Goal: Task Accomplishment & Management: Use online tool/utility

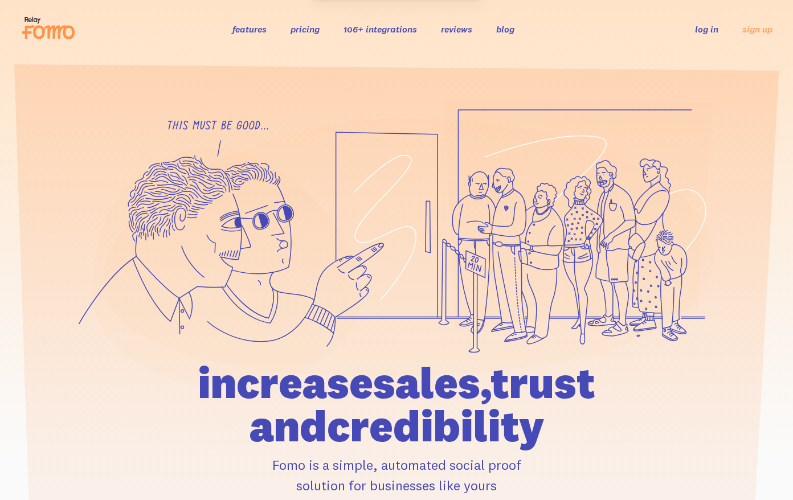
click at [718, 35] on link "log in" at bounding box center [706, 28] width 23 height 11
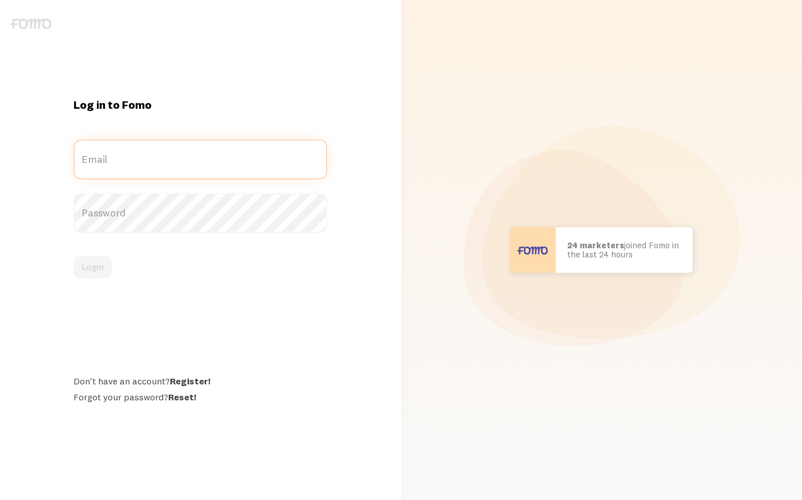
type input "[PERSON_NAME][EMAIL_ADDRESS][DOMAIN_NAME]"
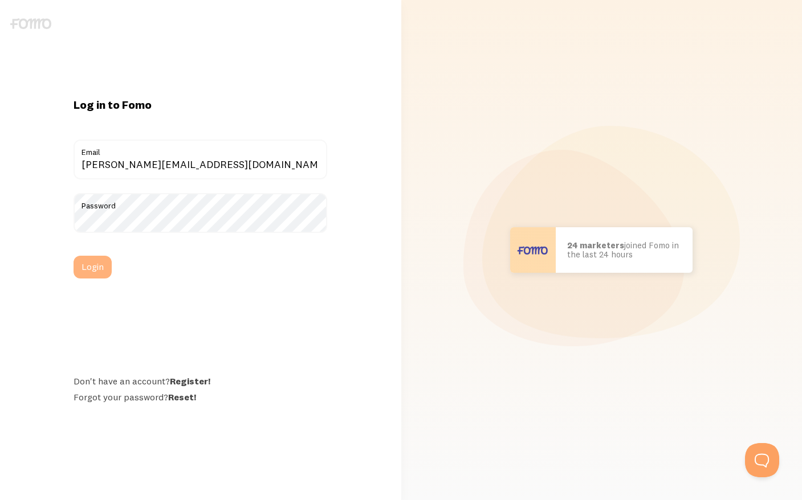
click at [90, 267] on button "Login" at bounding box center [93, 267] width 38 height 23
click at [97, 267] on button "Login" at bounding box center [93, 267] width 38 height 23
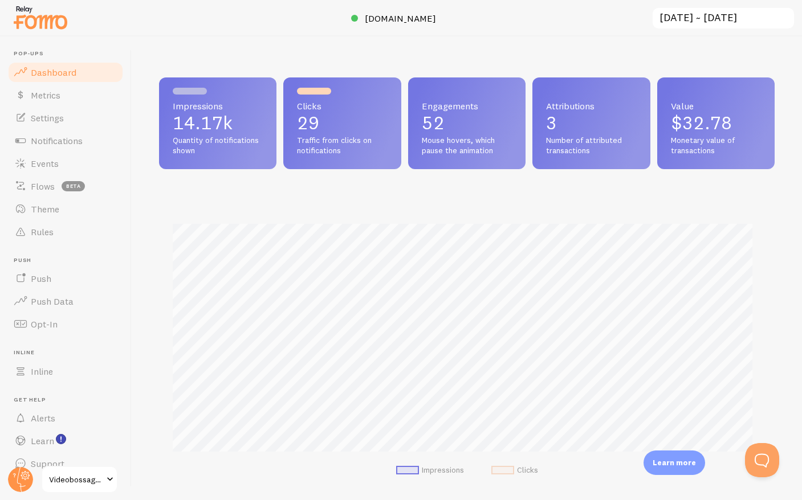
scroll to position [299, 607]
click at [66, 143] on span "Notifications" at bounding box center [57, 140] width 52 height 11
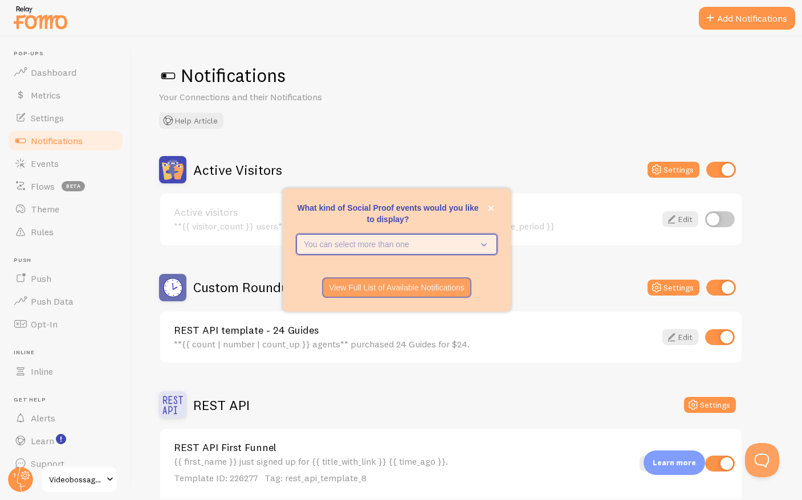
click at [482, 245] on icon "What kind of Social Proof events would you like to display?" at bounding box center [484, 244] width 6 height 3
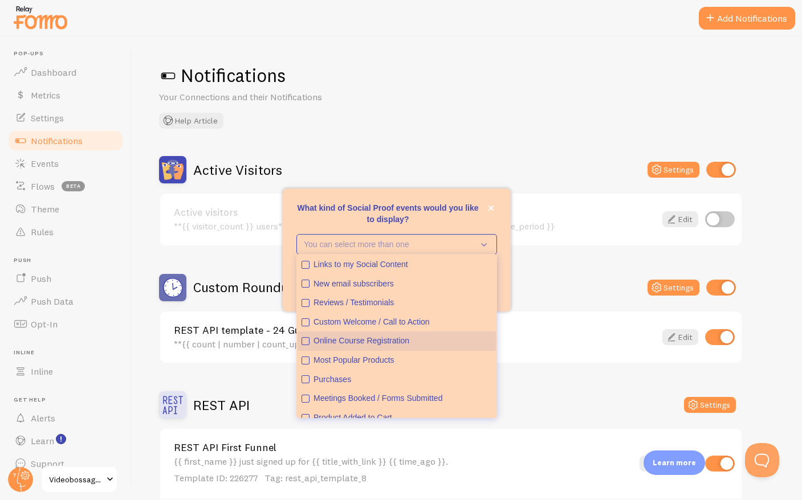
click at [304, 339] on icon "Online Course Registration" at bounding box center [305, 341] width 7 height 7
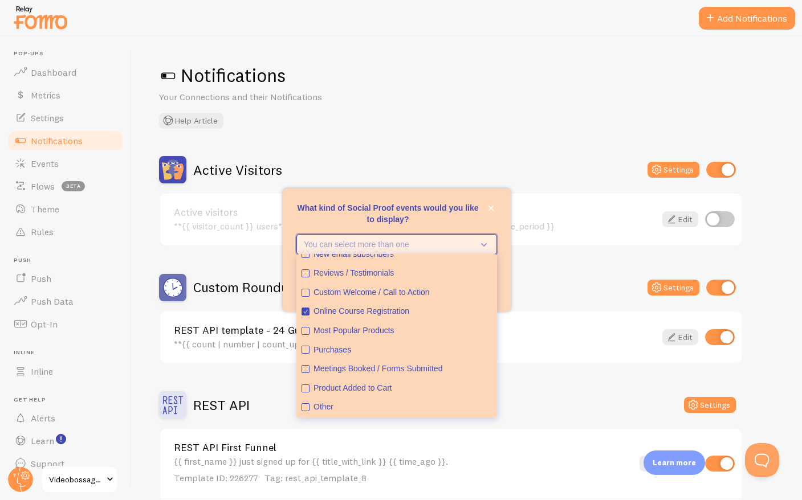
click at [484, 242] on icon "What kind of Social Proof events would you like to display?" at bounding box center [482, 244] width 16 height 13
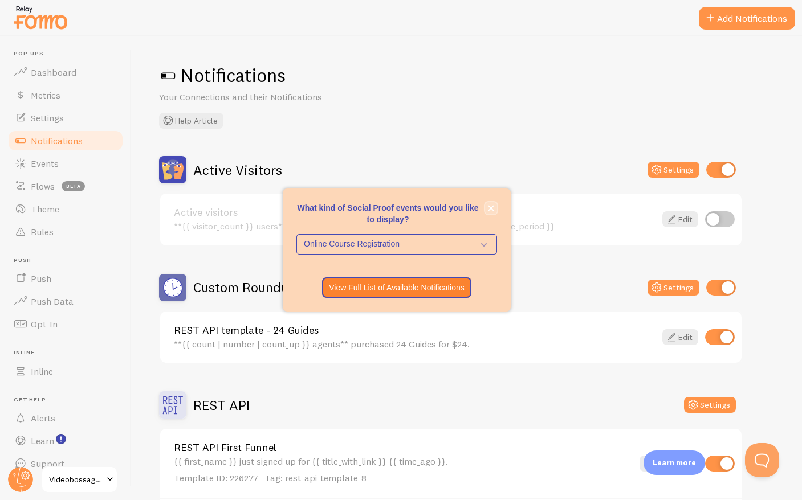
click at [491, 207] on icon "close," at bounding box center [491, 209] width 6 height 6
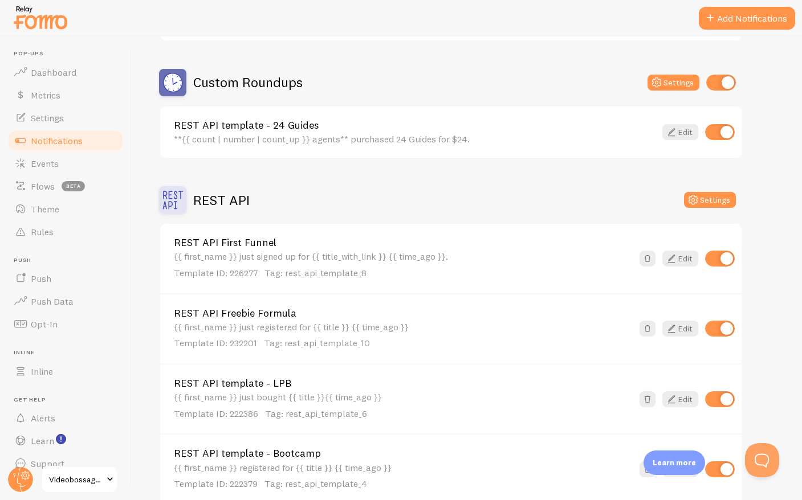
scroll to position [204, 0]
click at [703, 203] on button "Settings" at bounding box center [710, 201] width 52 height 16
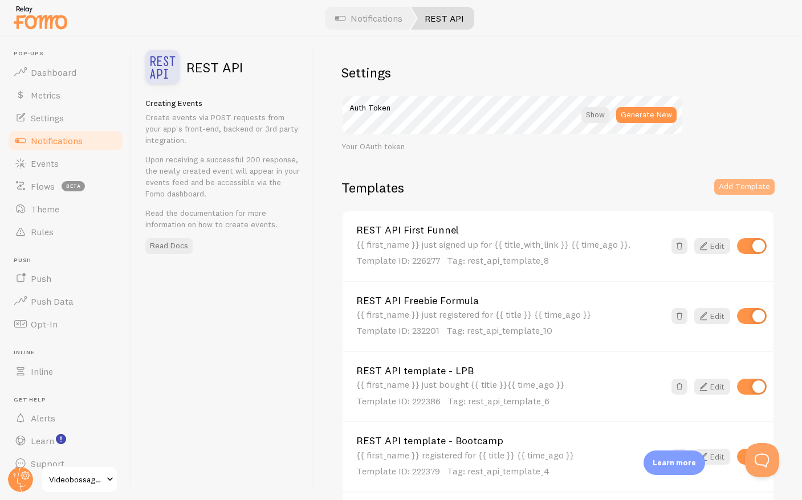
click at [737, 193] on button "Add Template" at bounding box center [744, 187] width 60 height 16
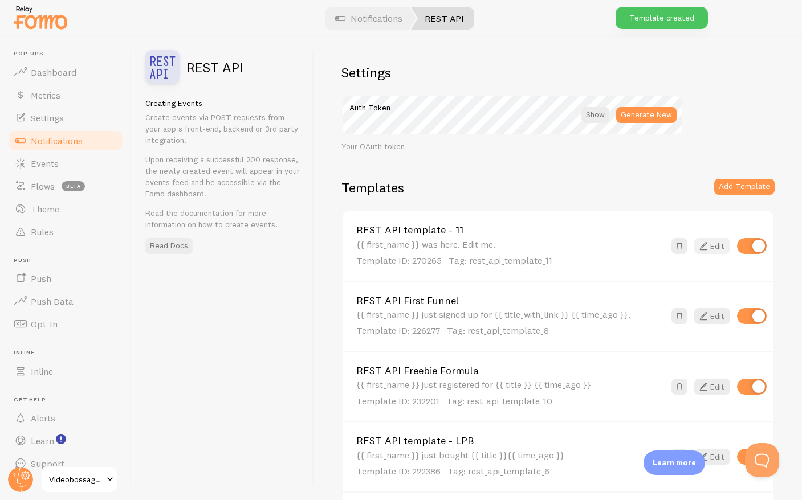
click at [702, 244] on link "Edit" at bounding box center [712, 246] width 36 height 16
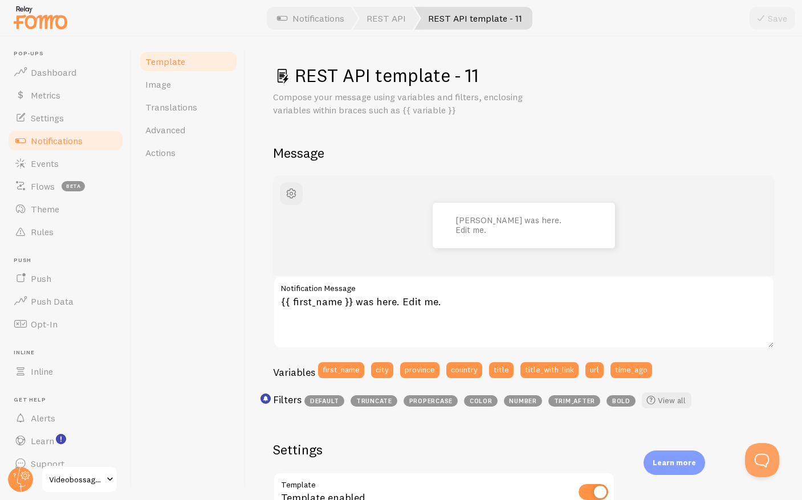
drag, startPoint x: 377, startPoint y: 76, endPoint x: 475, endPoint y: 73, distance: 98.1
click at [475, 73] on h1 "REST API template - 11" at bounding box center [523, 75] width 501 height 23
click at [444, 78] on h1 "REST API template - 11" at bounding box center [523, 75] width 501 height 23
drag, startPoint x: 375, startPoint y: 76, endPoint x: 495, endPoint y: 76, distance: 120.2
click at [510, 82] on h1 "REST API template - 11" at bounding box center [523, 75] width 501 height 23
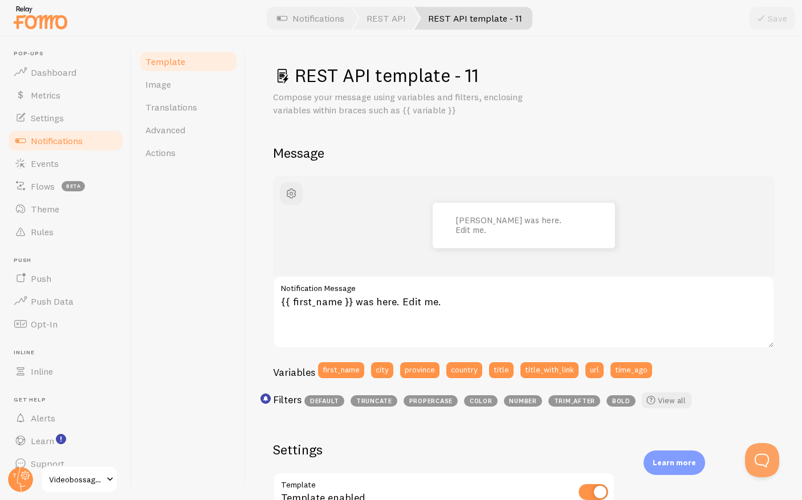
click at [496, 76] on h1 "REST API template - 11" at bounding box center [523, 75] width 501 height 23
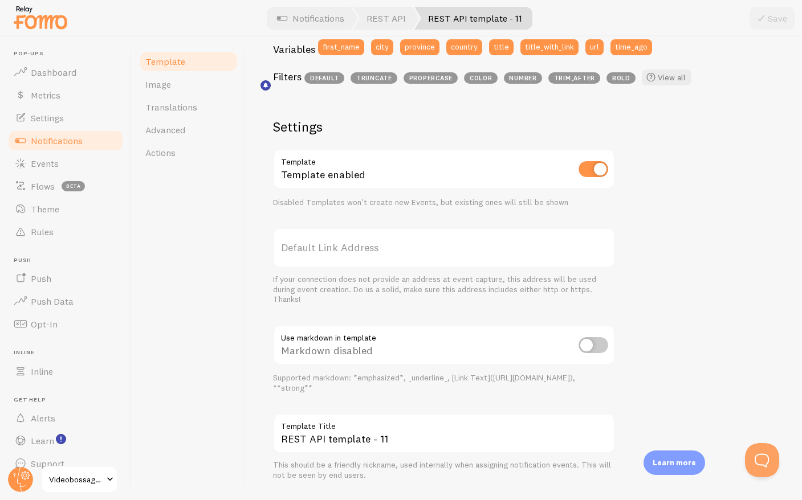
scroll to position [351, 0]
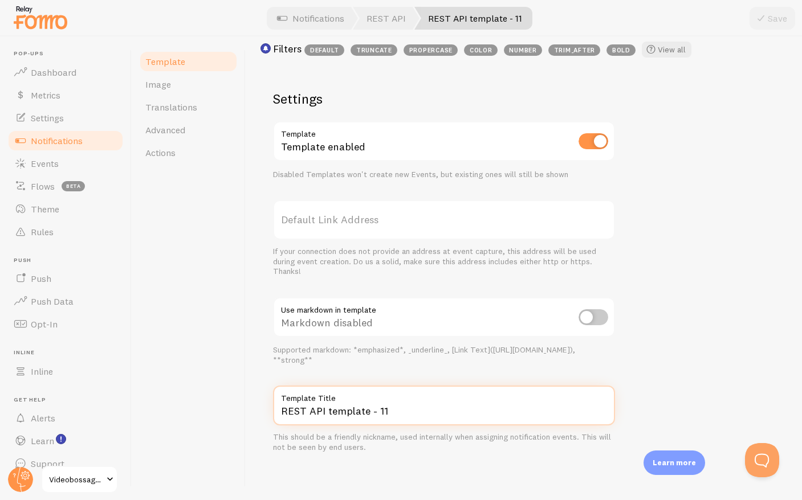
drag, startPoint x: 327, startPoint y: 415, endPoint x: 409, endPoint y: 414, distance: 82.1
click at [409, 414] on input "REST API template - 11" at bounding box center [444, 406] width 342 height 40
type input "REST API Nail Your Niche [DATE]"
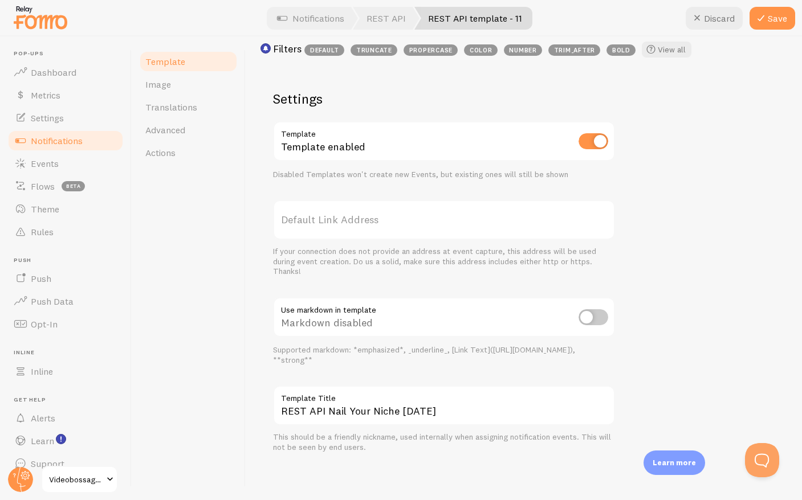
click at [672, 322] on div "[PERSON_NAME] was here. Edit me. {{ first_name }} was here. Edit me. Notificati…" at bounding box center [523, 138] width 501 height 629
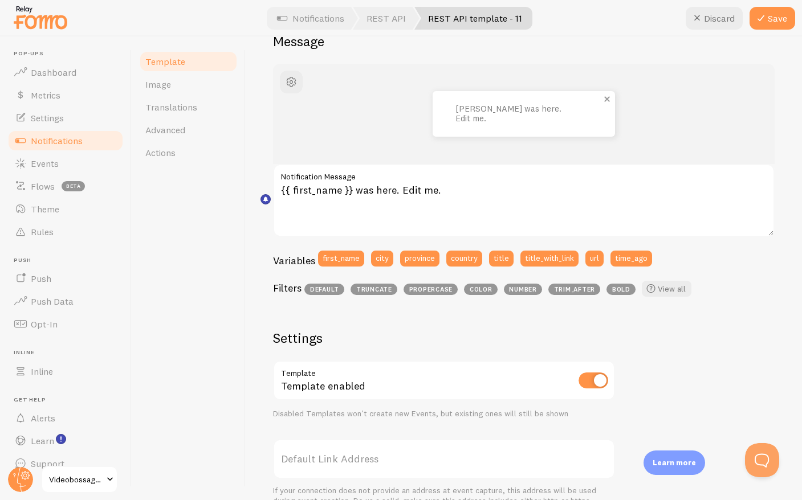
scroll to position [0, 0]
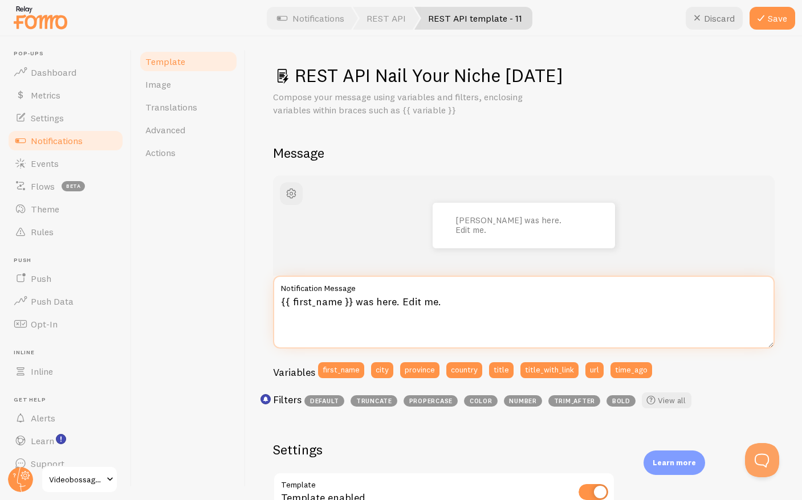
drag, startPoint x: 353, startPoint y: 304, endPoint x: 450, endPoint y: 307, distance: 96.4
click at [450, 307] on textarea "{{ first_name }} was here. Edit me." at bounding box center [523, 312] width 501 height 73
click at [455, 306] on textarea "{{ first_name }} just registered for the challenge!" at bounding box center [523, 312] width 501 height 73
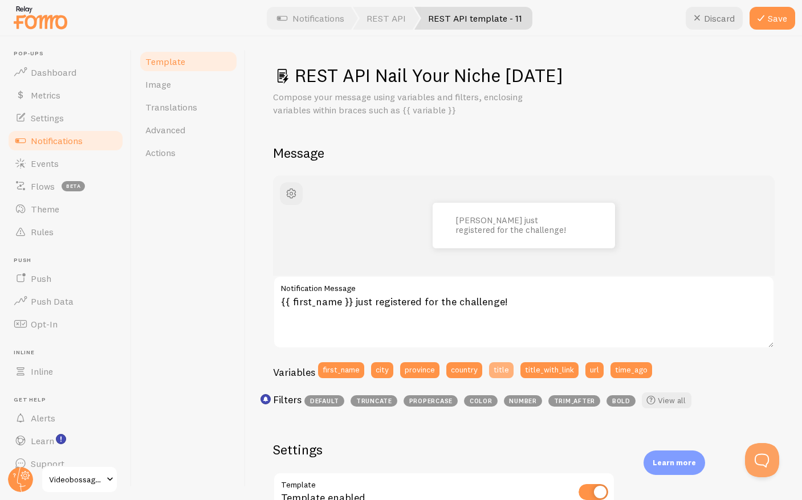
click at [501, 367] on button "title" at bounding box center [501, 370] width 25 height 16
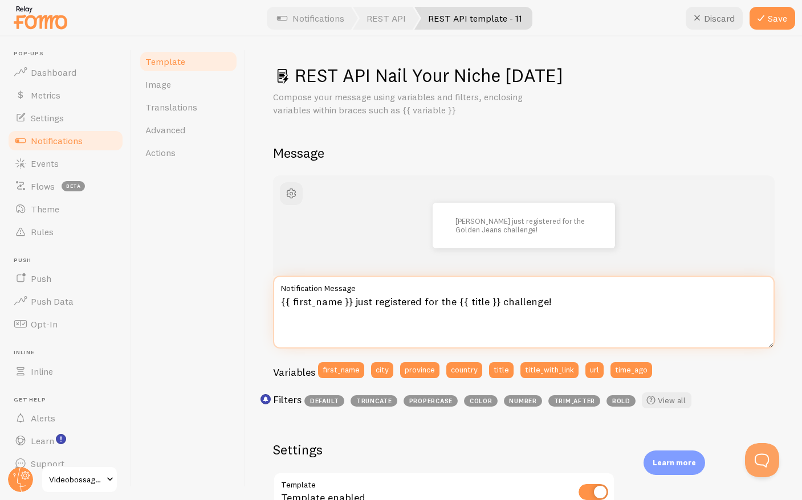
type textarea "{{ first_name }} just registered for the {{ title }} challenge!"
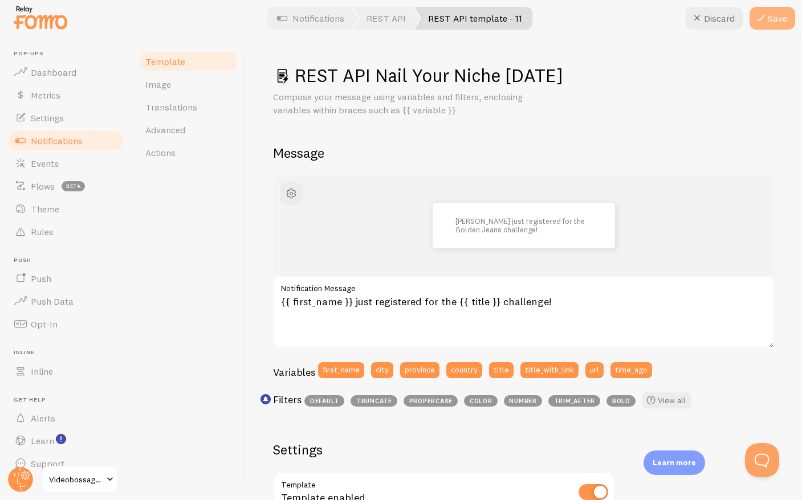
click at [772, 16] on button "Save" at bounding box center [772, 18] width 46 height 23
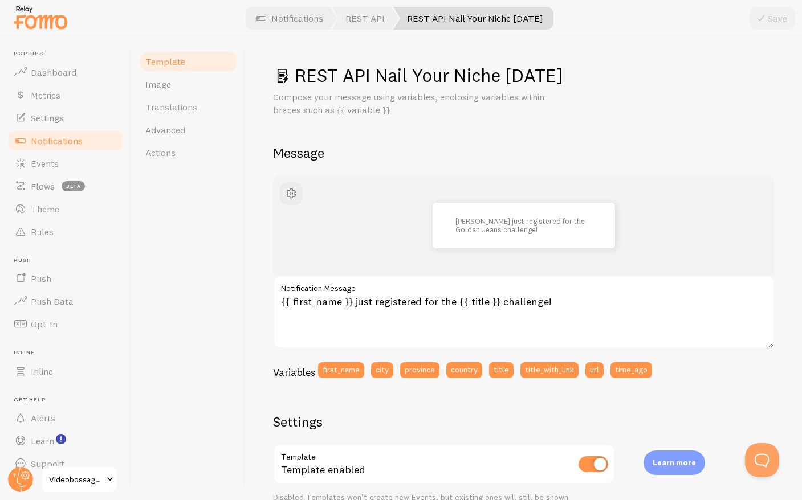
click at [67, 140] on span "Notifications" at bounding box center [57, 140] width 52 height 11
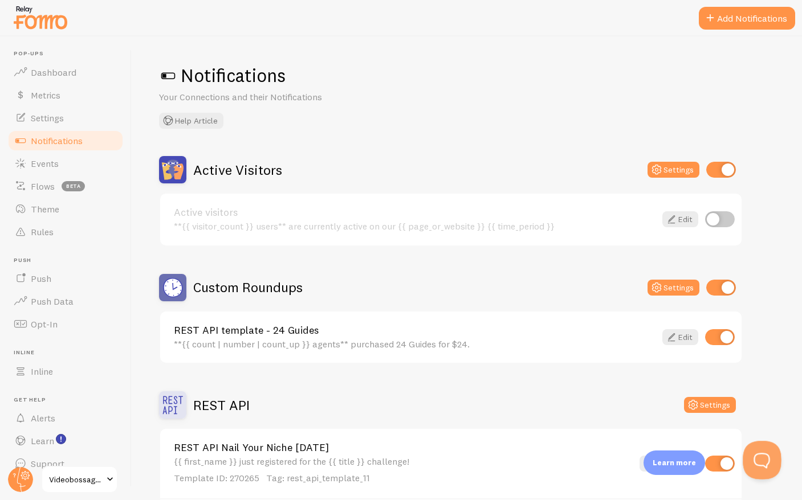
click at [758, 459] on button "Open Beacon popover" at bounding box center [760, 458] width 34 height 34
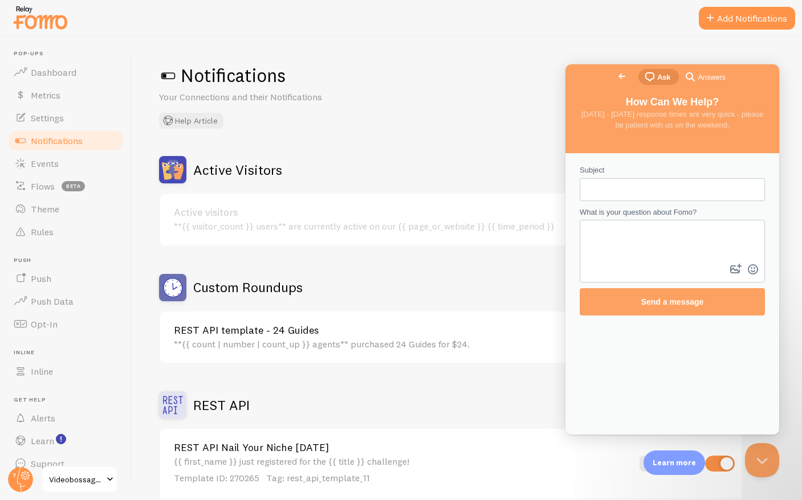
click at [698, 78] on span "Answers" at bounding box center [711, 77] width 27 height 11
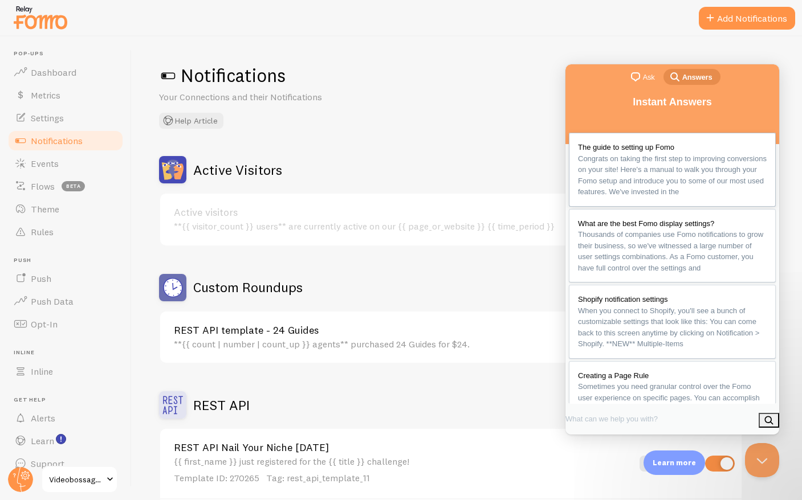
click at [646, 143] on span "The guide to setting up Fomo" at bounding box center [626, 147] width 96 height 9
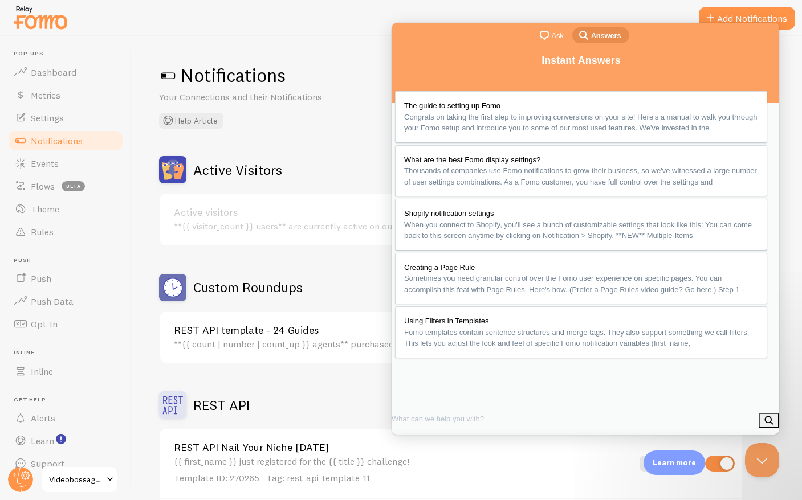
scroll to position [3017, 0]
click at [415, 441] on button "Close" at bounding box center [404, 448] width 21 height 15
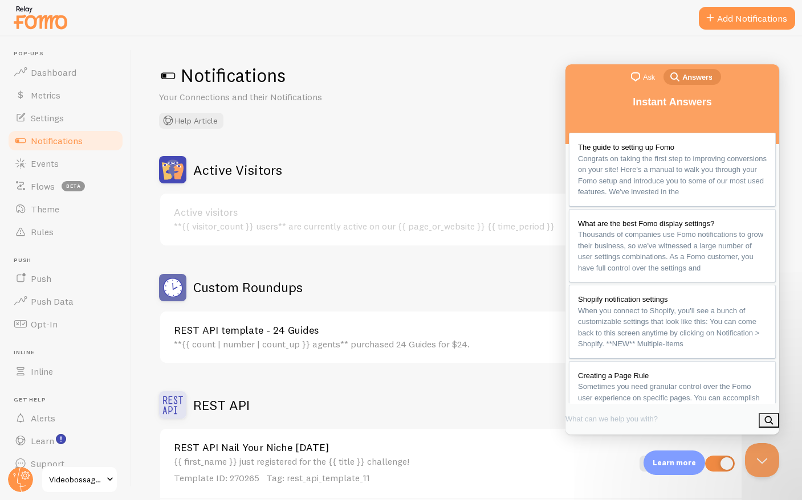
click at [477, 76] on h1 "Notifications" at bounding box center [466, 75] width 615 height 23
click at [757, 458] on button "Close Beacon popover" at bounding box center [760, 458] width 34 height 34
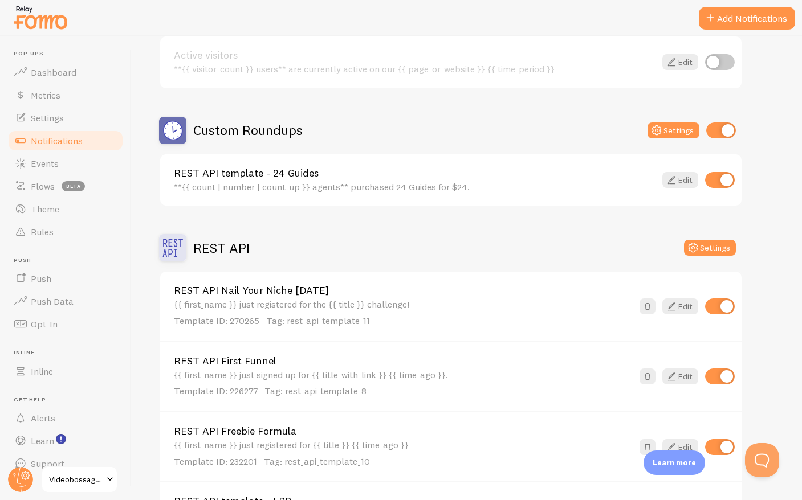
scroll to position [166, 0]
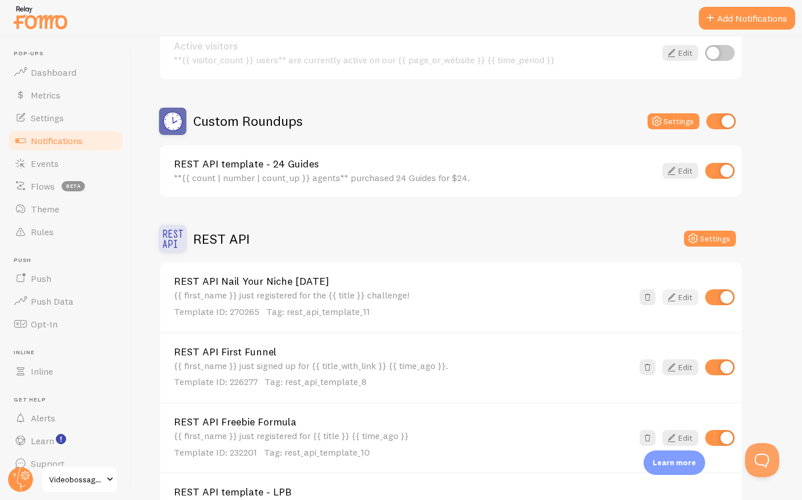
click at [676, 297] on icon at bounding box center [671, 298] width 14 height 14
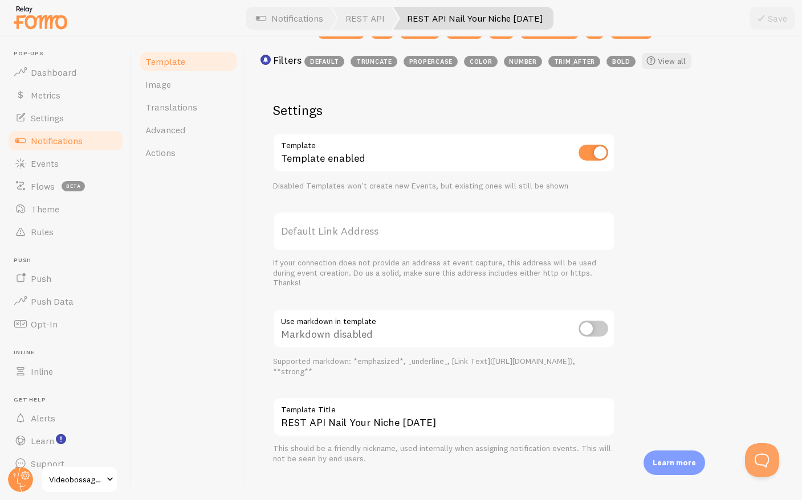
scroll to position [351, 0]
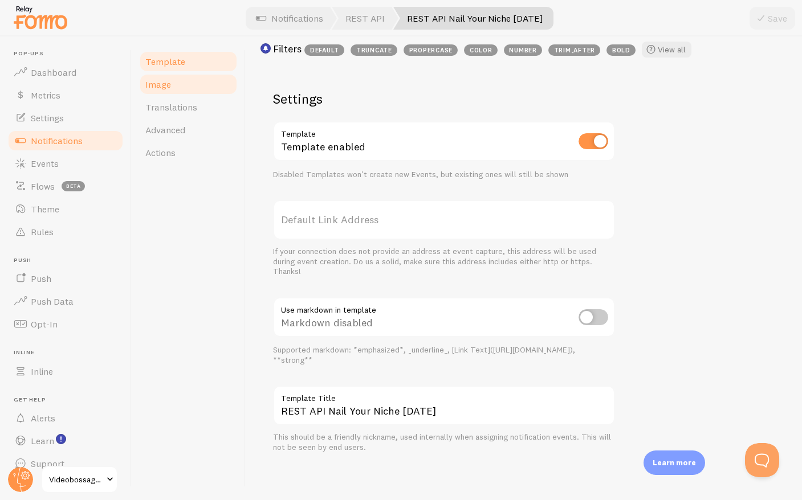
click at [178, 87] on link "Image" at bounding box center [188, 84] width 100 height 23
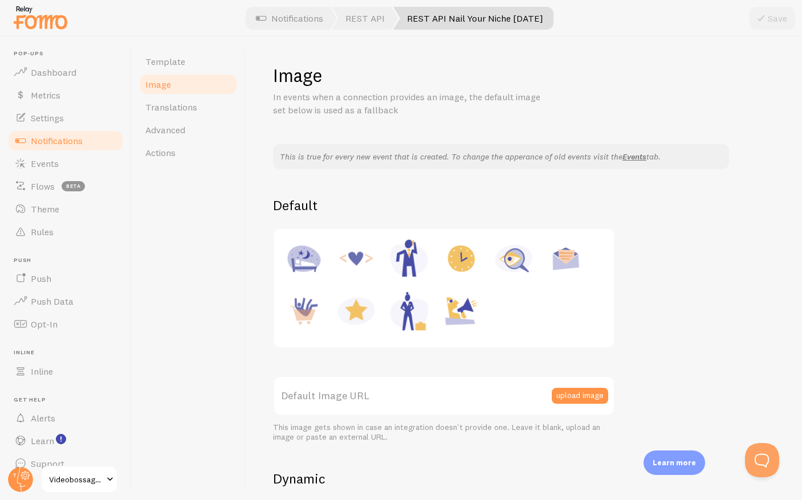
click at [458, 307] on img at bounding box center [460, 310] width 43 height 43
type input "https://fomo.com/images/widget/template_defaults/shoutout.jpg"
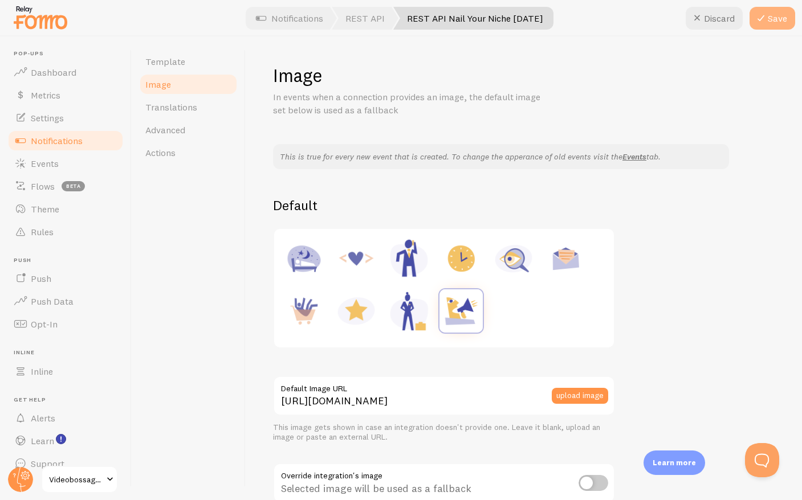
click at [764, 18] on icon at bounding box center [761, 18] width 14 height 14
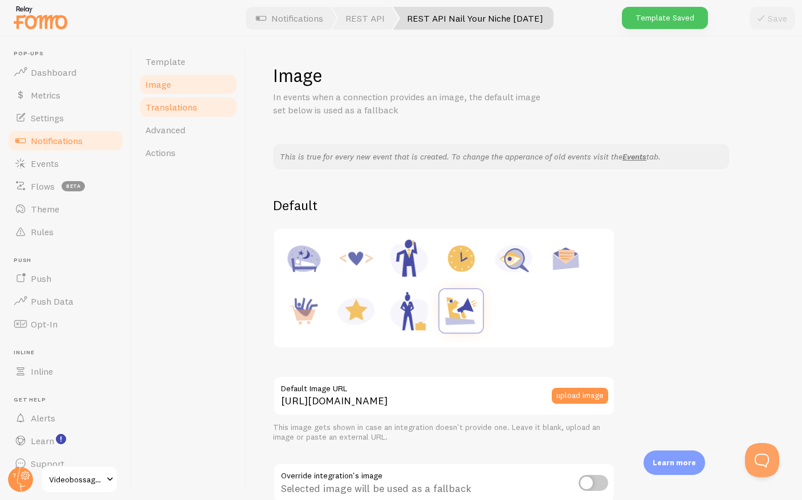
drag, startPoint x: 198, startPoint y: 105, endPoint x: 197, endPoint y: 113, distance: 8.7
click at [198, 105] on link "Translations" at bounding box center [188, 107] width 100 height 23
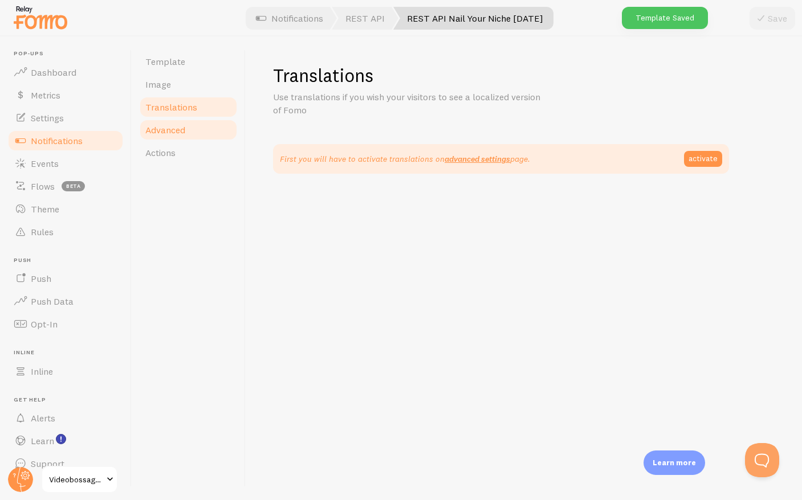
click at [194, 129] on link "Advanced" at bounding box center [188, 130] width 100 height 23
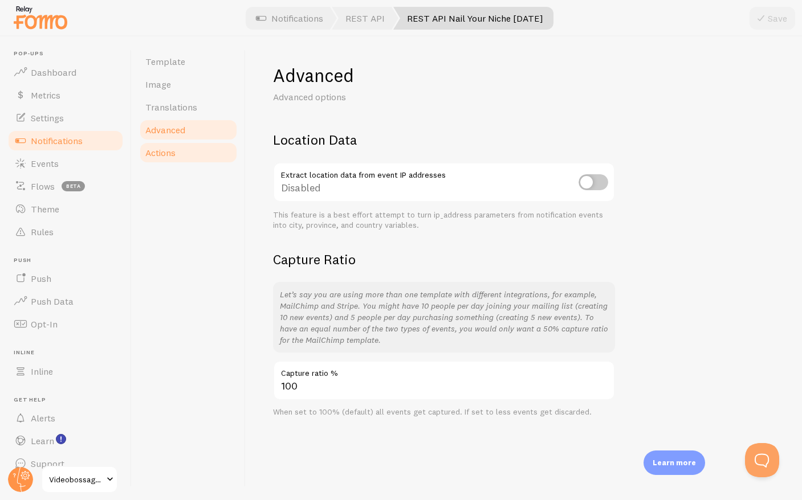
click at [189, 147] on link "Actions" at bounding box center [188, 152] width 100 height 23
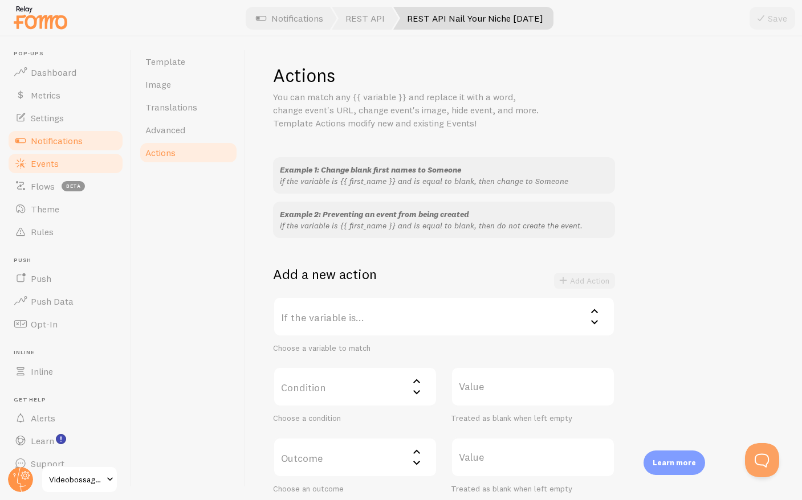
click at [63, 164] on link "Events" at bounding box center [65, 163] width 117 height 23
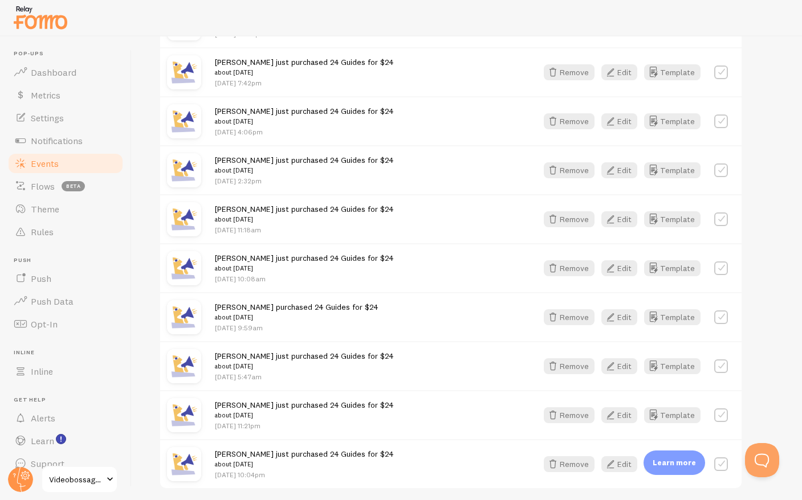
scroll to position [1472, 0]
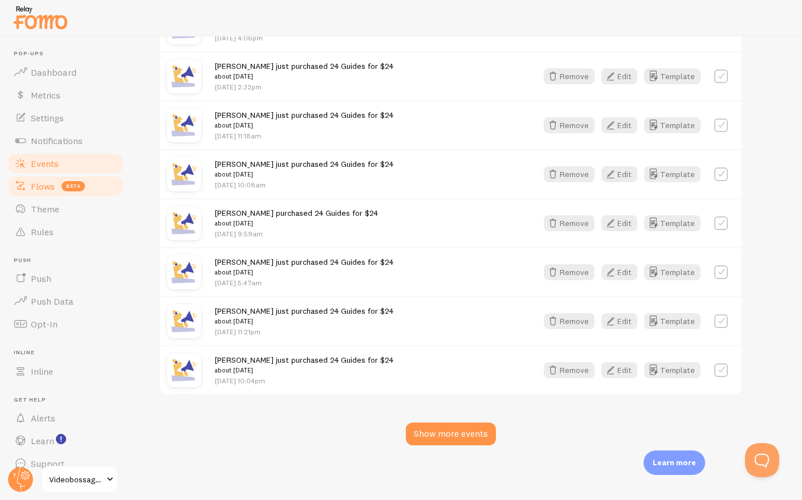
click at [40, 189] on span "Flows" at bounding box center [43, 186] width 24 height 11
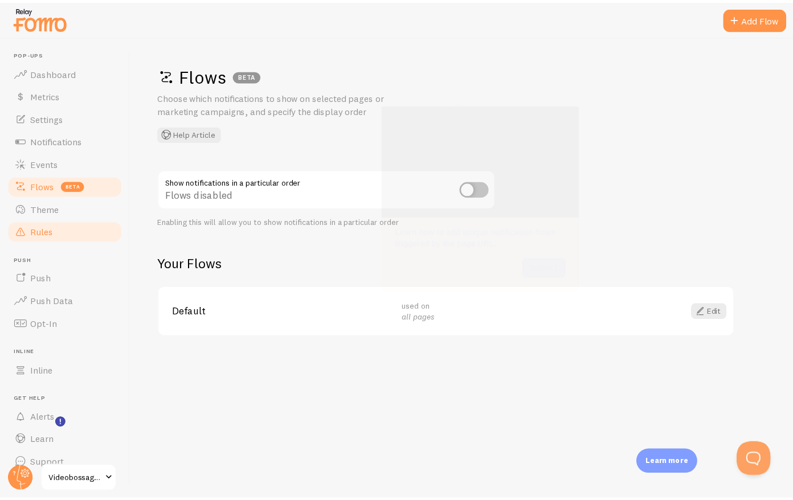
scroll to position [16, 0]
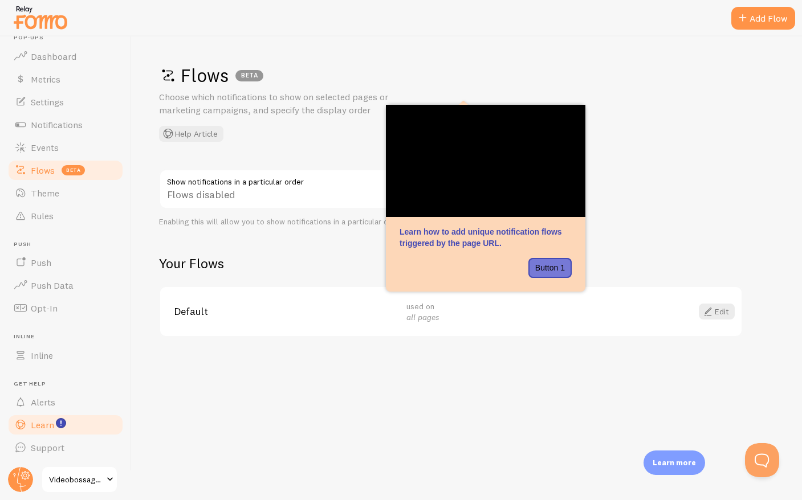
click at [46, 423] on span "Learn" at bounding box center [42, 424] width 23 height 11
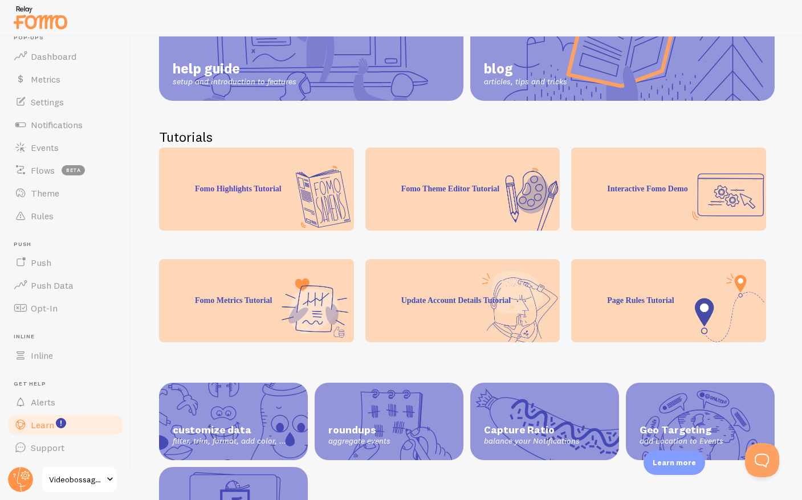
scroll to position [160, 0]
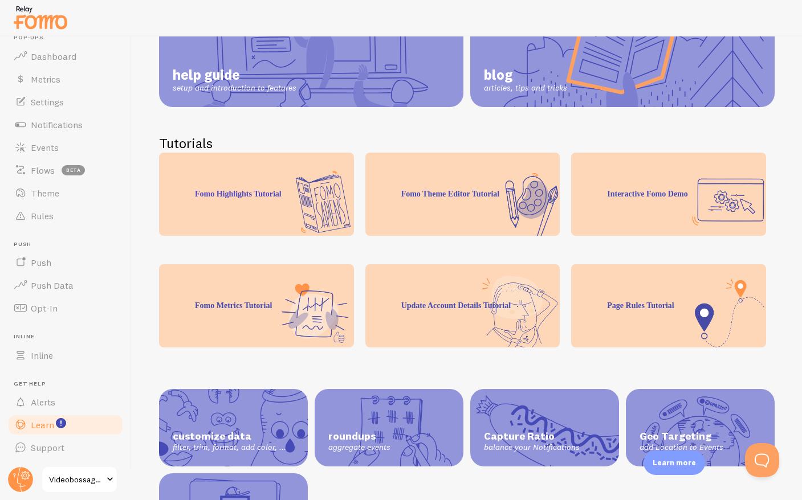
click at [266, 198] on div "Fomo Highlights Tutorial" at bounding box center [256, 194] width 195 height 83
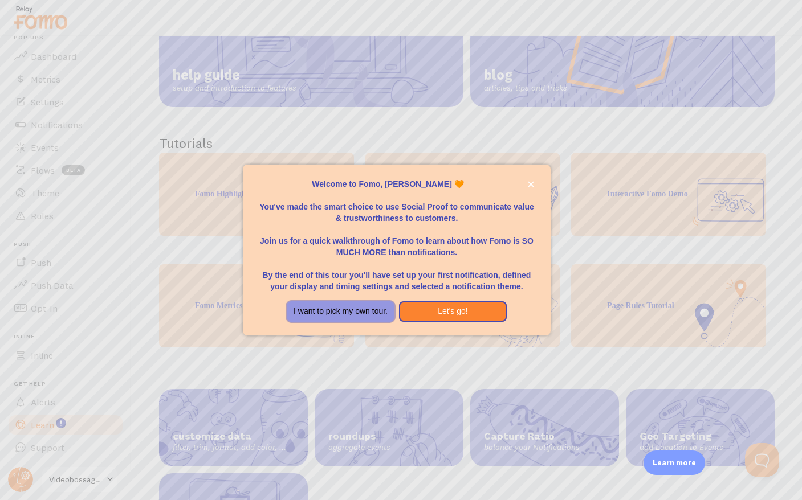
click at [353, 309] on button "I want to pick my own tour." at bounding box center [341, 311] width 108 height 21
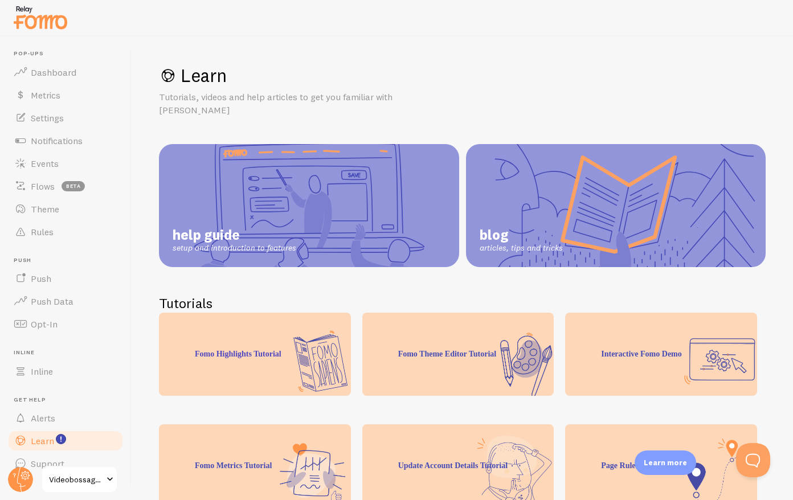
click at [304, 198] on link "help guide setup and introduction to features" at bounding box center [309, 205] width 300 height 123
click at [753, 457] on button "Open Beacon popover" at bounding box center [751, 458] width 34 height 34
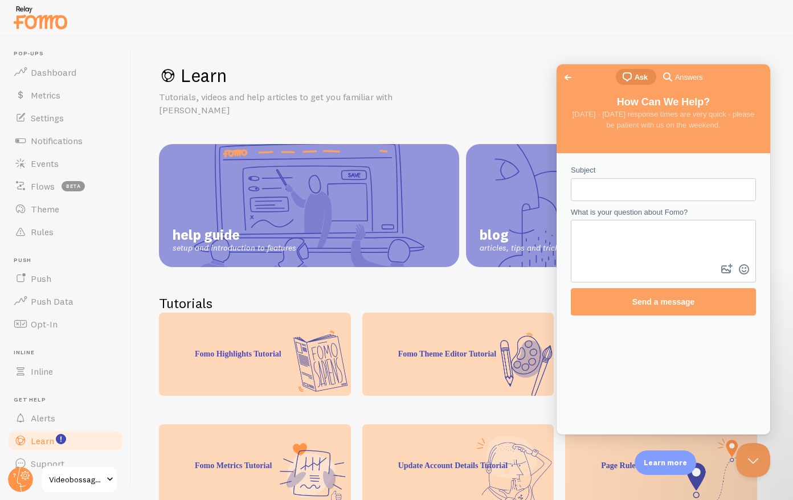
click at [617, 191] on input "Subject" at bounding box center [663, 190] width 167 height 21
type input "Sign ups, not purchases"
click at [611, 240] on textarea "What is your question about Fomo?" at bounding box center [663, 241] width 183 height 40
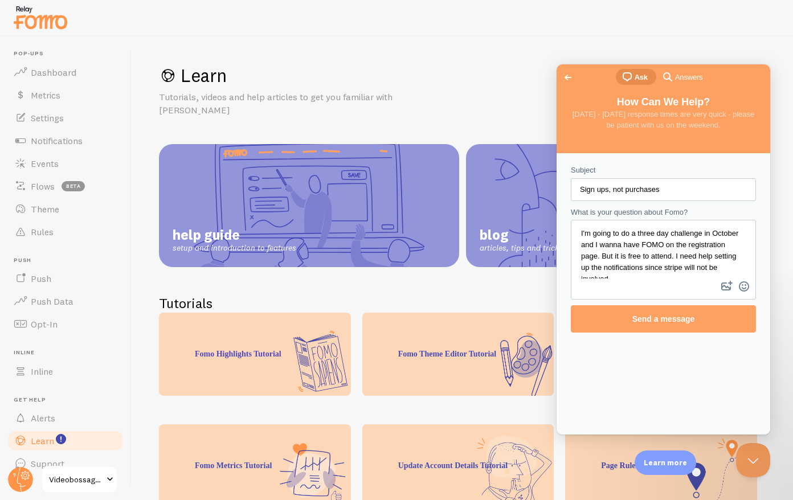
scroll to position [13, 0]
click at [585, 270] on textarea "I'm going to do a three day challenge in October and I wanna have FOMO on the r…" at bounding box center [663, 250] width 183 height 58
click at [698, 270] on textarea "I'm going to do a three day challenge in October and I wanna have FOMO on the r…" at bounding box center [663, 250] width 183 height 58
drag, startPoint x: 674, startPoint y: 267, endPoint x: 724, endPoint y: 267, distance: 50.1
click at [724, 267] on textarea "I'm going to do a three day challenge in October and I wanna have FOMO on the r…" at bounding box center [663, 250] width 183 height 58
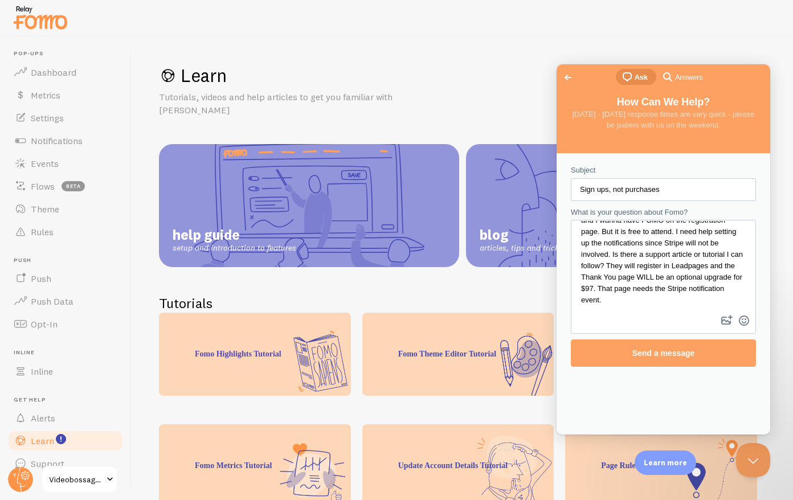
scroll to position [36, 0]
drag, startPoint x: 582, startPoint y: 299, endPoint x: 607, endPoint y: 311, distance: 27.5
click at [607, 311] on textarea "I'm going to do a three day challenge in October and I wanna have FOMO on the r…" at bounding box center [663, 267] width 183 height 92
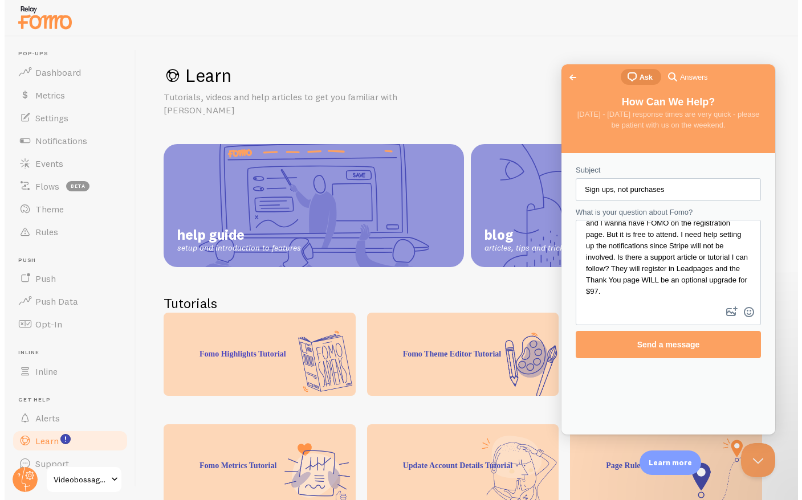
scroll to position [13, 0]
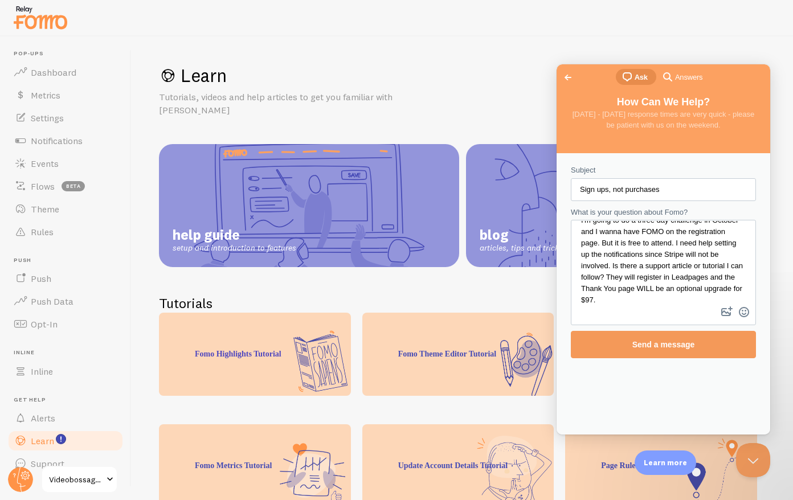
type textarea "I'm going to do a three day challenge in October and I wanna have FOMO on the r…"
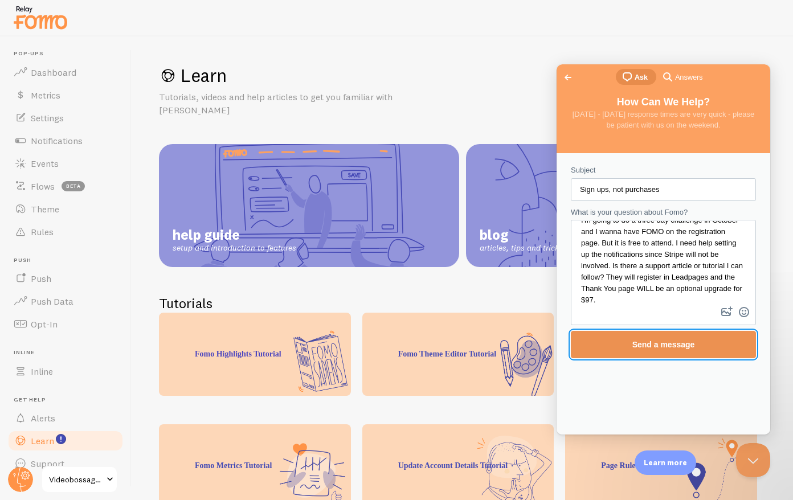
click at [666, 346] on span "Send a message" at bounding box center [664, 344] width 63 height 9
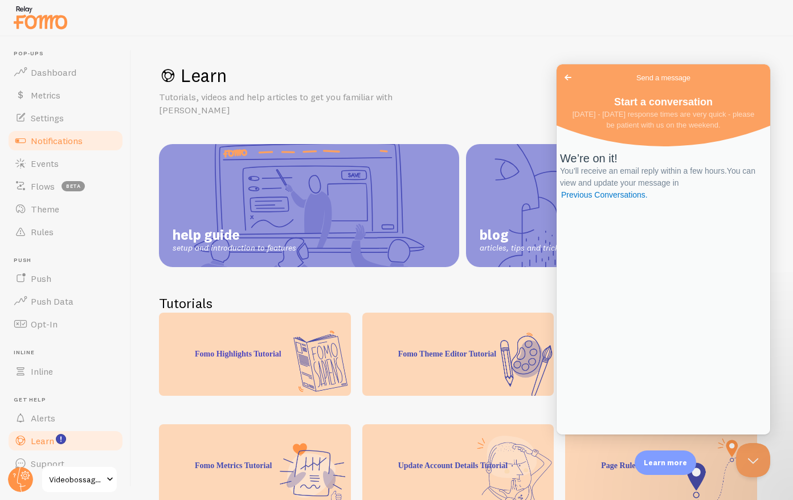
click at [47, 138] on span "Notifications" at bounding box center [57, 140] width 52 height 11
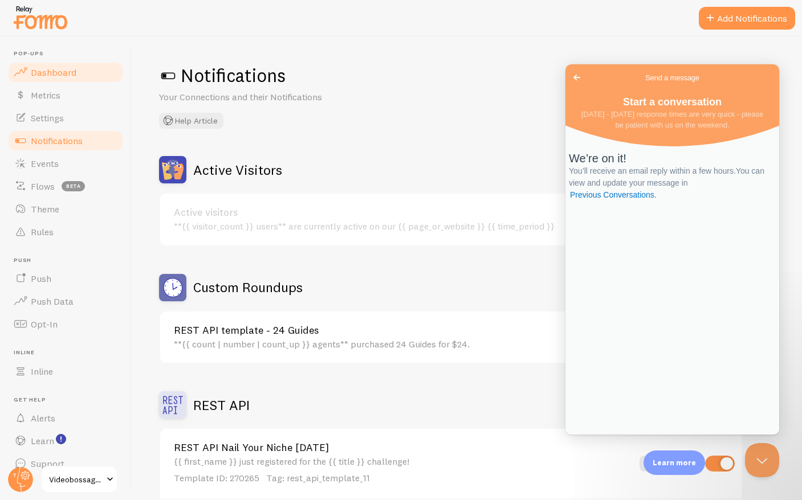
click at [46, 70] on span "Dashboard" at bounding box center [54, 72] width 46 height 11
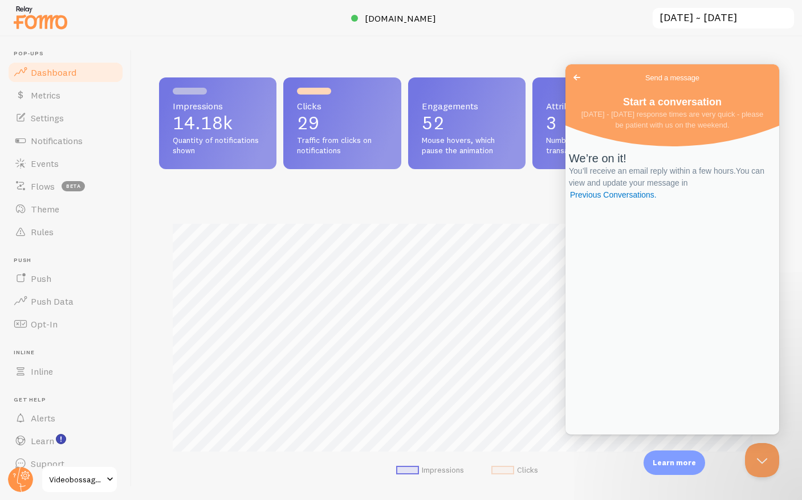
scroll to position [299, 607]
click at [761, 456] on button "Close Beacon popover" at bounding box center [760, 458] width 34 height 34
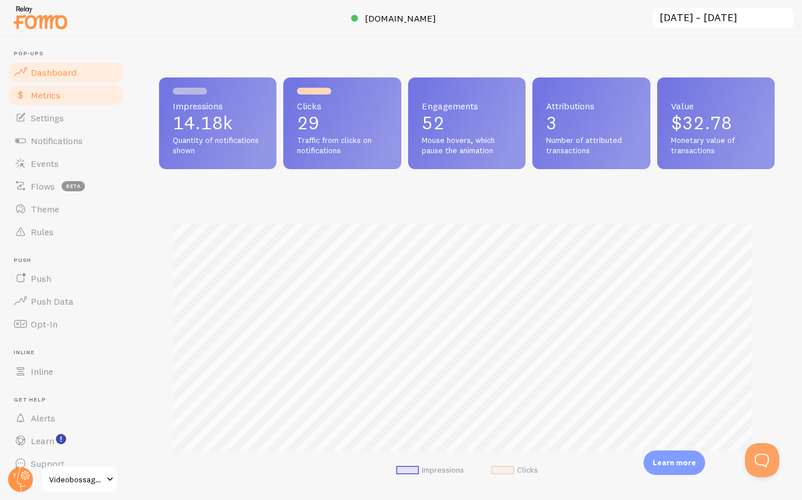
click at [52, 92] on span "Metrics" at bounding box center [46, 94] width 30 height 11
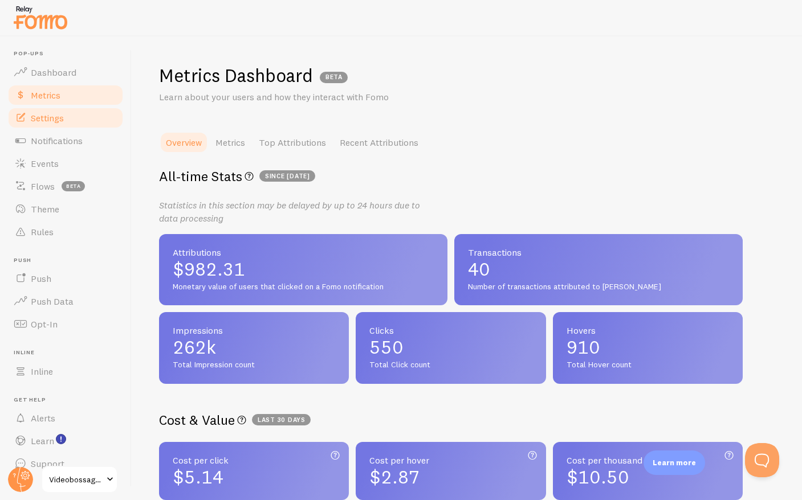
click at [60, 119] on span "Settings" at bounding box center [47, 117] width 33 height 11
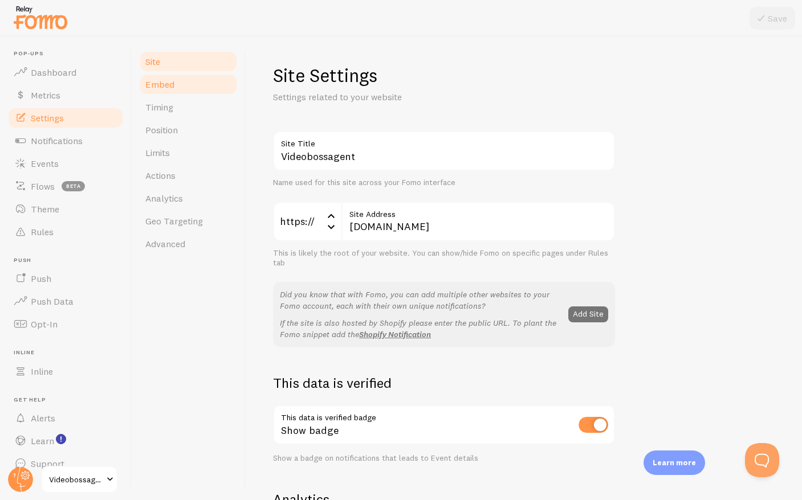
click at [162, 85] on span "Embed" at bounding box center [159, 84] width 29 height 11
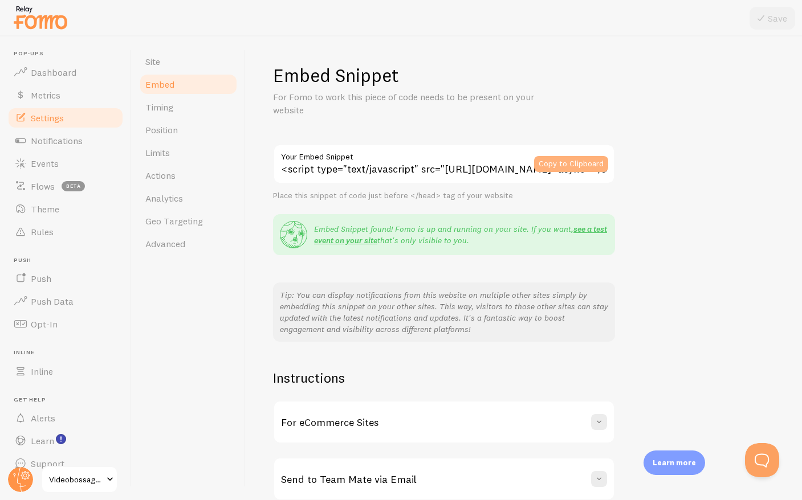
click at [562, 161] on button "Copy to Clipboard" at bounding box center [571, 164] width 74 height 16
click at [76, 136] on span "Notifications" at bounding box center [57, 140] width 52 height 11
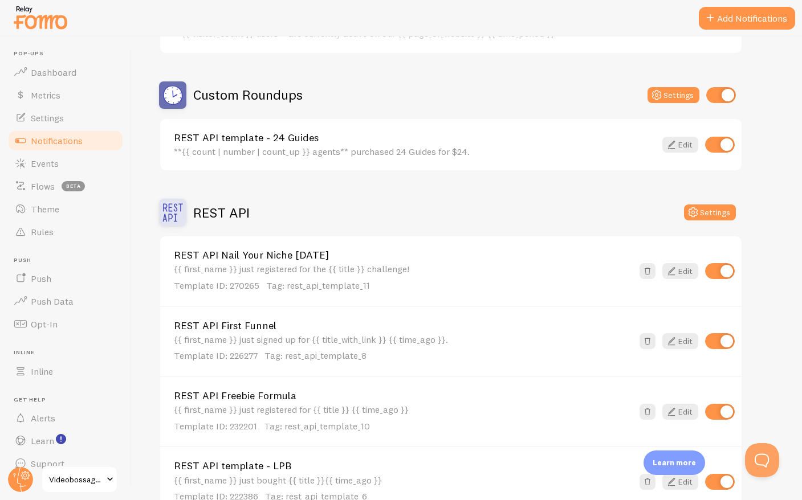
scroll to position [192, 0]
click at [711, 211] on button "Settings" at bounding box center [710, 213] width 52 height 16
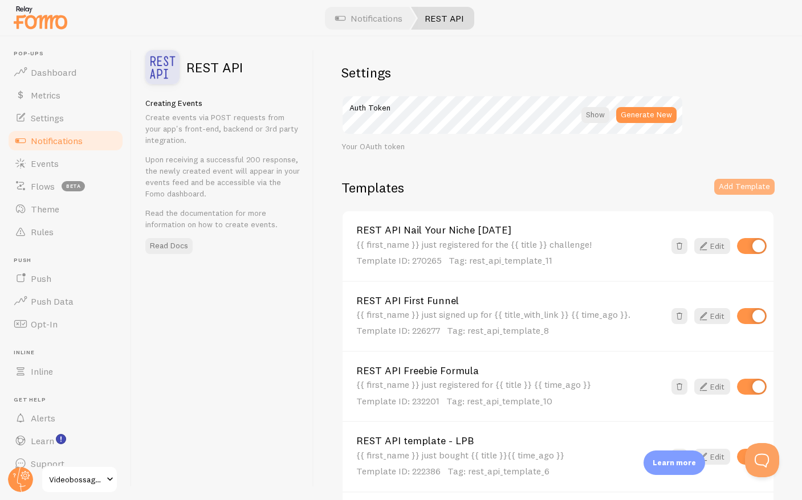
click at [730, 186] on button "Add Template" at bounding box center [744, 187] width 60 height 16
click at [729, 185] on button "Add Template" at bounding box center [744, 187] width 60 height 16
click at [702, 317] on link "Edit" at bounding box center [712, 316] width 36 height 16
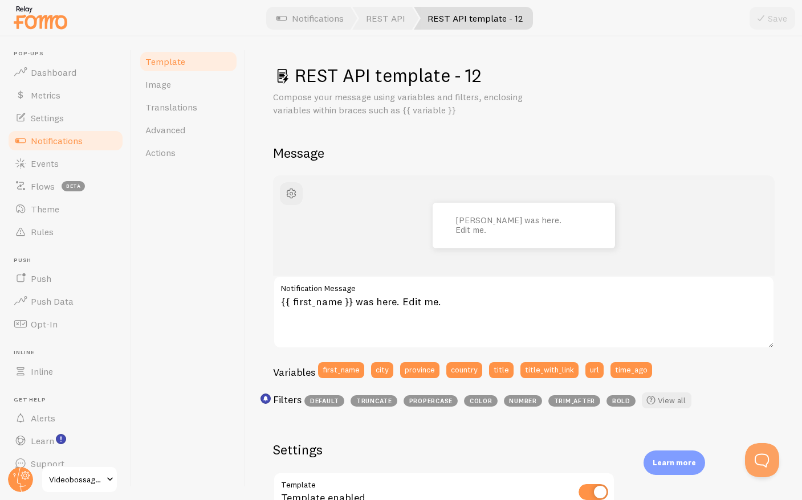
scroll to position [351, 0]
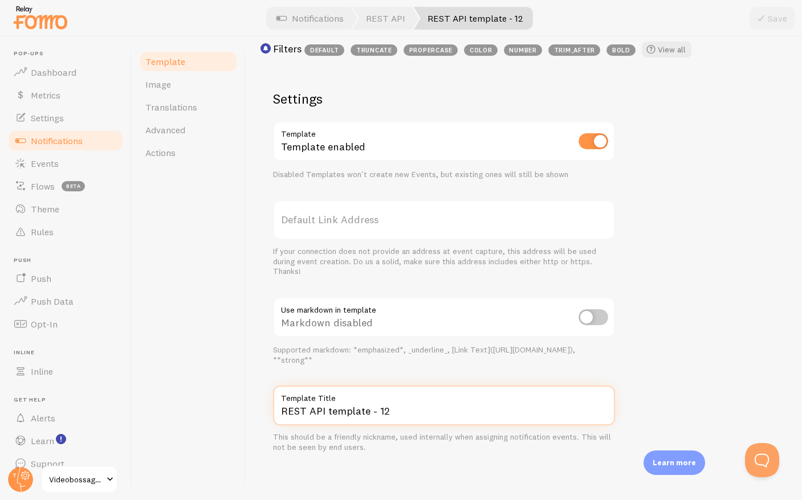
drag, startPoint x: 327, startPoint y: 413, endPoint x: 411, endPoint y: 413, distance: 84.3
click at [411, 413] on input "REST API template - 12" at bounding box center [444, 406] width 342 height 40
type input "REST API Nail Your Niche VIP"
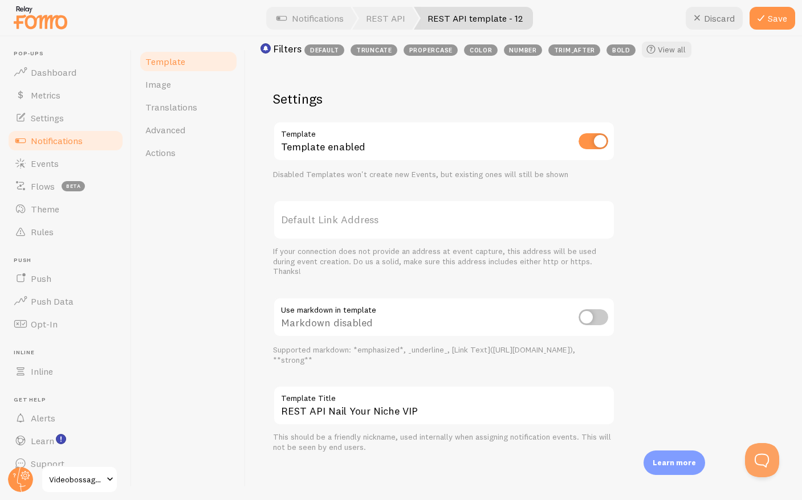
drag, startPoint x: 645, startPoint y: 332, endPoint x: 639, endPoint y: 333, distance: 6.4
click at [645, 332] on div "[PERSON_NAME] was here. Edit me. {{ first_name }} was here. Edit me. Notificati…" at bounding box center [523, 138] width 501 height 629
click at [764, 19] on icon at bounding box center [761, 18] width 14 height 14
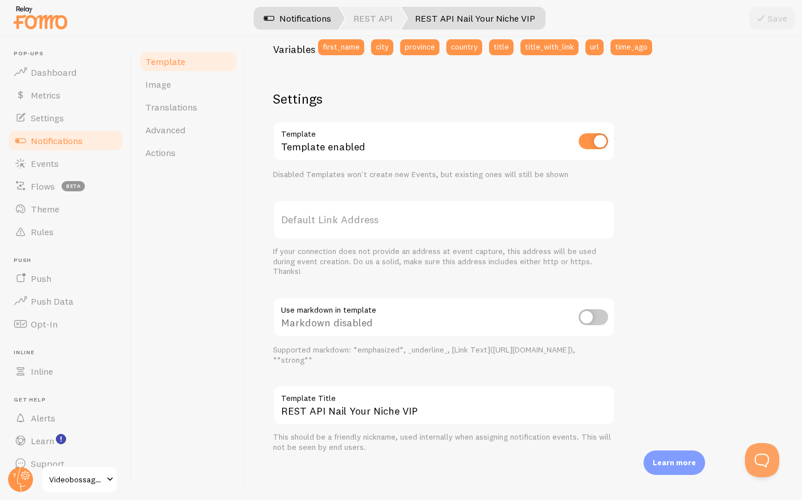
click at [309, 21] on link "Notifications" at bounding box center [297, 18] width 95 height 23
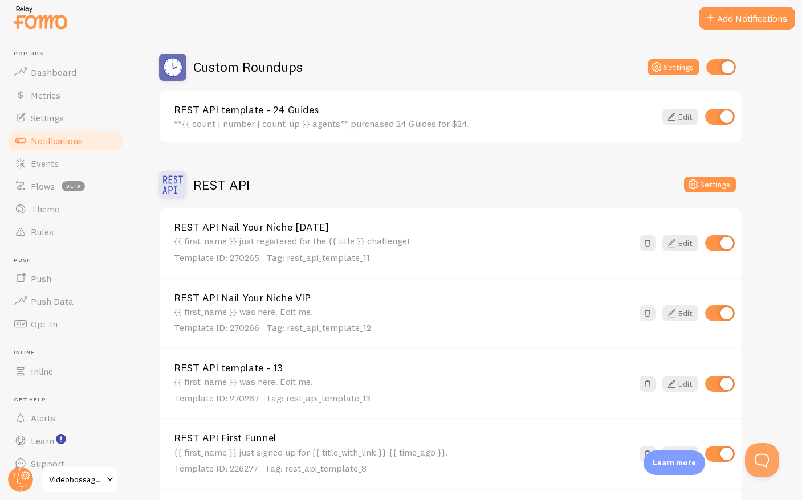
scroll to position [225, 0]
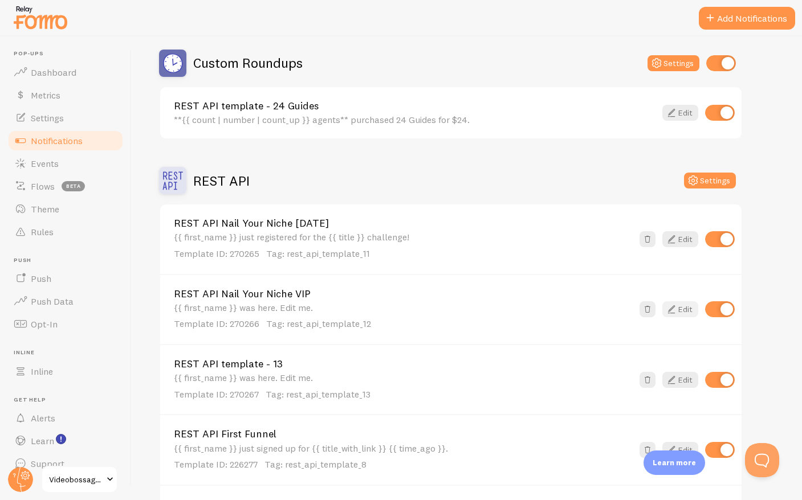
click at [678, 312] on link "Edit" at bounding box center [680, 309] width 36 height 16
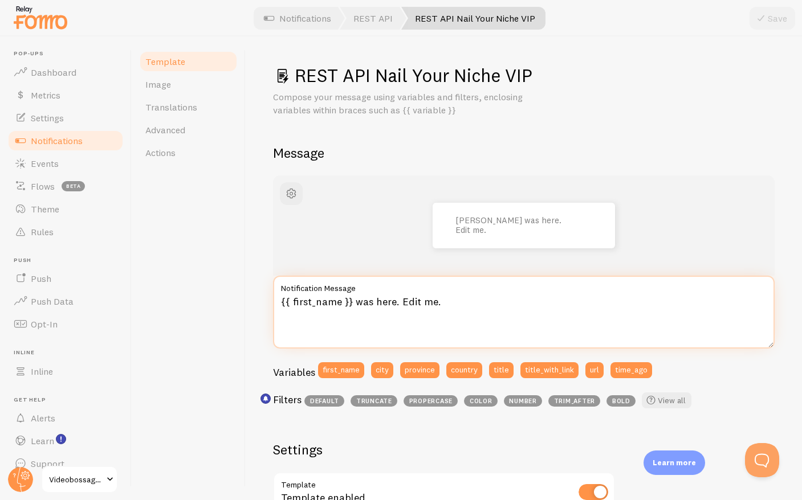
drag, startPoint x: 354, startPoint y: 300, endPoint x: 448, endPoint y: 303, distance: 94.1
click at [448, 303] on textarea "{{ first_name }} was here. Edit me." at bounding box center [523, 312] width 501 height 73
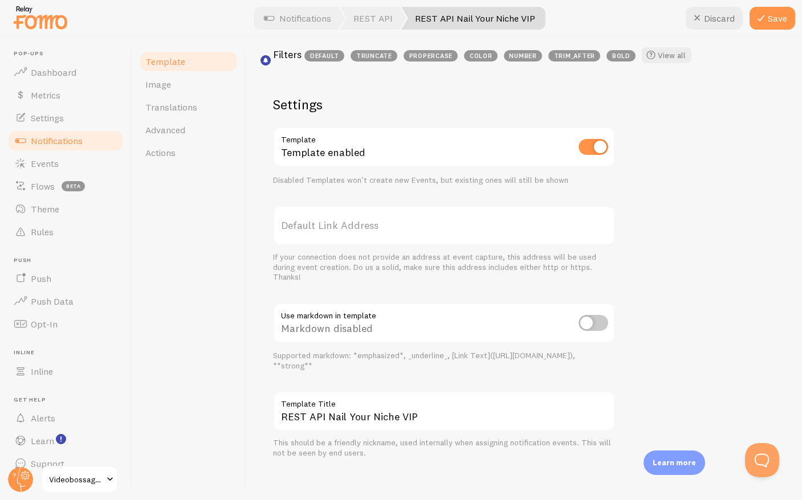
scroll to position [351, 0]
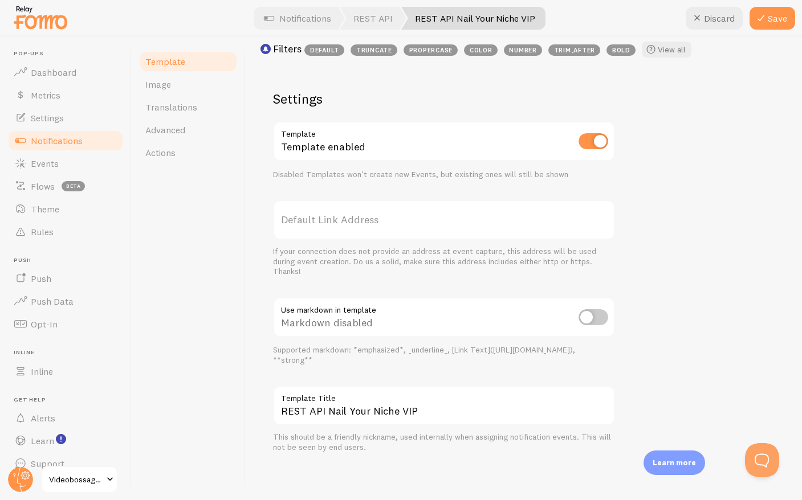
type textarea "{{ first_name }} just became a VIP!"
click at [719, 220] on div "[PERSON_NAME] just became a VIP! {{ first_name }} just became a VIP! Notificati…" at bounding box center [523, 138] width 501 height 629
click at [768, 16] on button "Save" at bounding box center [772, 18] width 46 height 23
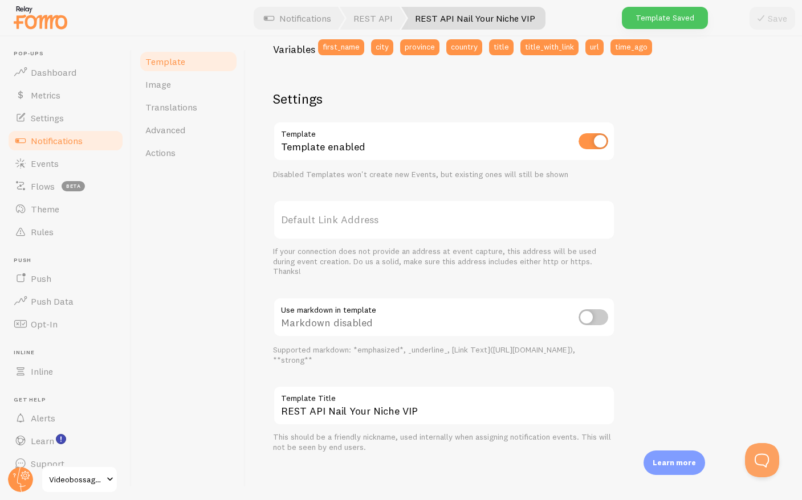
click at [80, 138] on span "Notifications" at bounding box center [57, 140] width 52 height 11
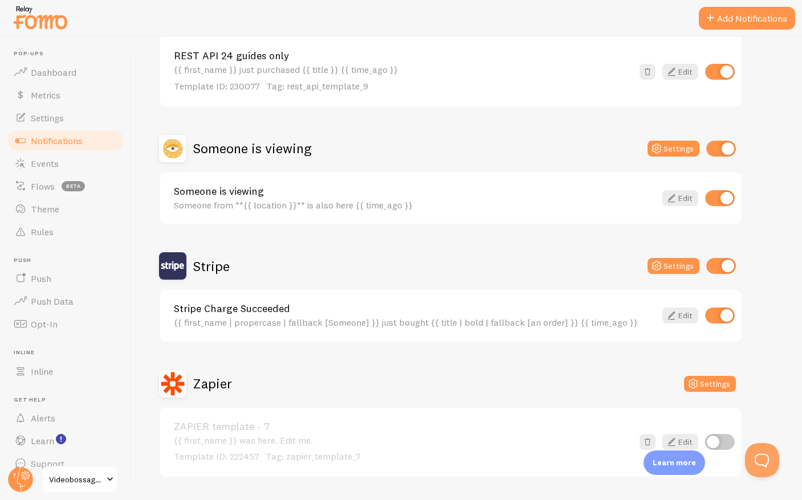
scroll to position [917, 0]
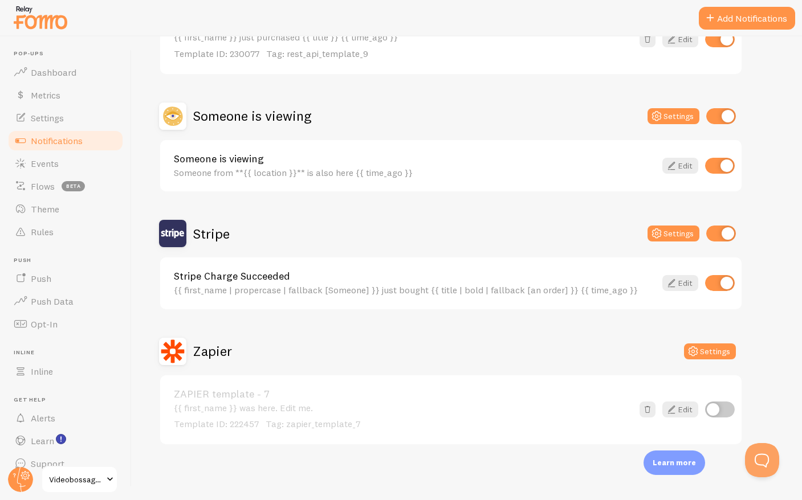
click at [617, 287] on div "{{ first_name | propercase | fallback [Someone] }} just bought {{ title | bold …" at bounding box center [415, 290] width 482 height 10
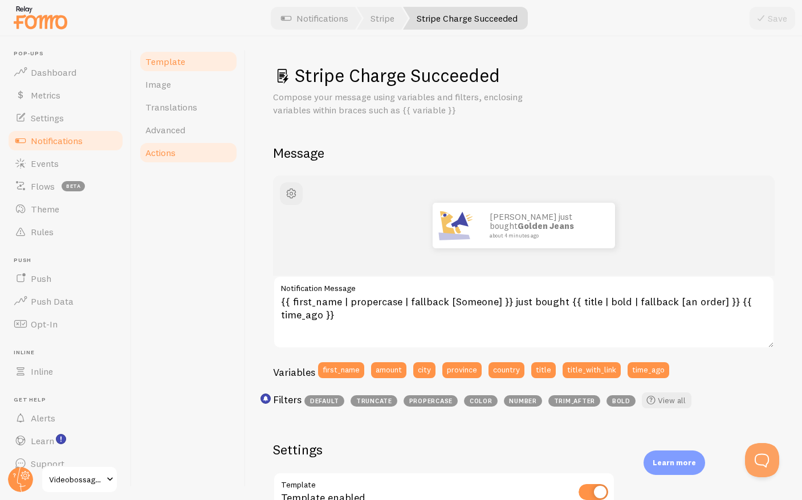
click at [181, 154] on link "Actions" at bounding box center [188, 152] width 100 height 23
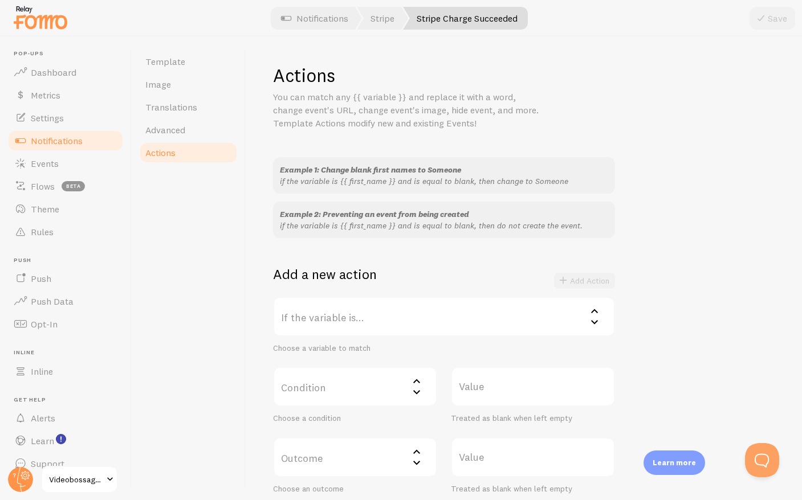
click at [452, 316] on label "If the variable is..." at bounding box center [444, 317] width 342 height 40
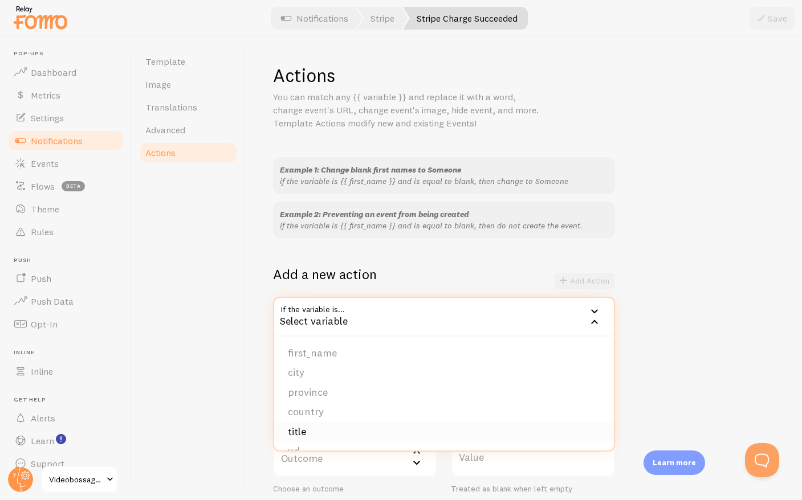
click at [320, 434] on li "title" at bounding box center [444, 432] width 340 height 20
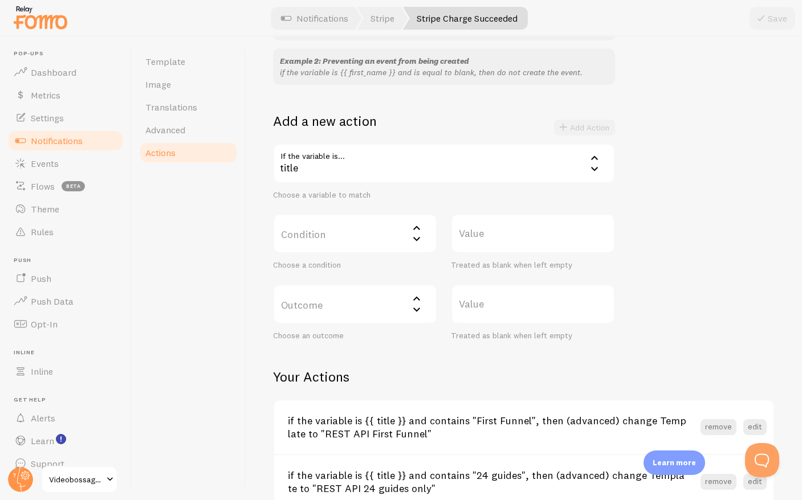
scroll to position [158, 0]
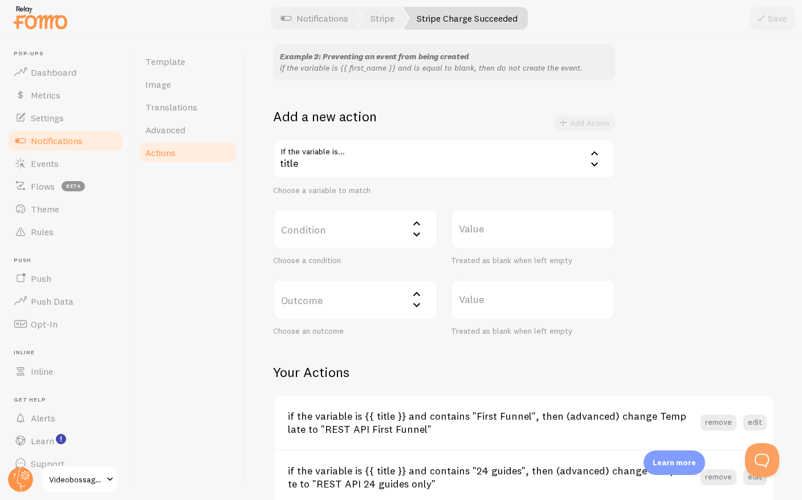
click at [393, 233] on label "Condition" at bounding box center [355, 229] width 164 height 40
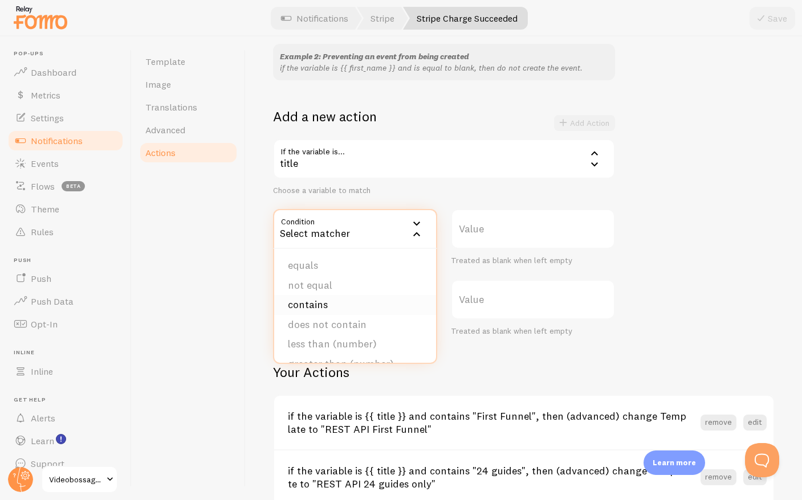
click at [360, 304] on li "contains" at bounding box center [355, 305] width 162 height 20
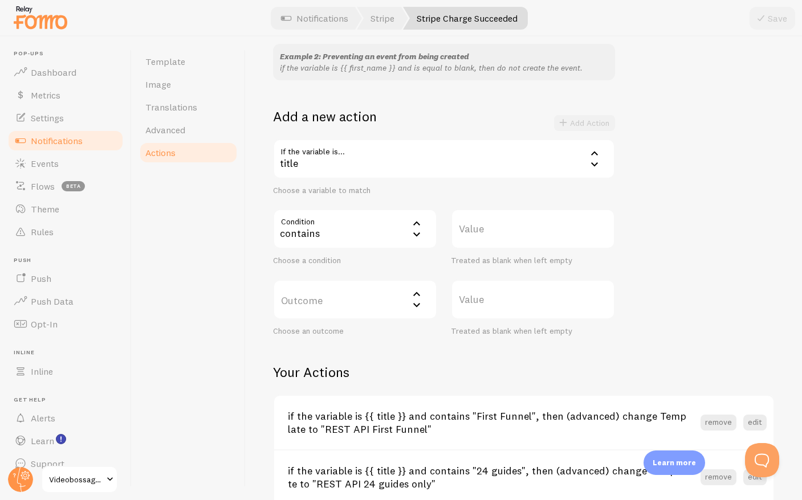
click at [488, 231] on label "Value" at bounding box center [533, 229] width 164 height 40
click at [488, 231] on input "Value" at bounding box center [533, 229] width 164 height 40
paste input "Nail Your Niche VIP Upgrade"
type input "Nail Your Niche VIP Upgrade"
click at [364, 301] on label "Outcome" at bounding box center [355, 300] width 164 height 40
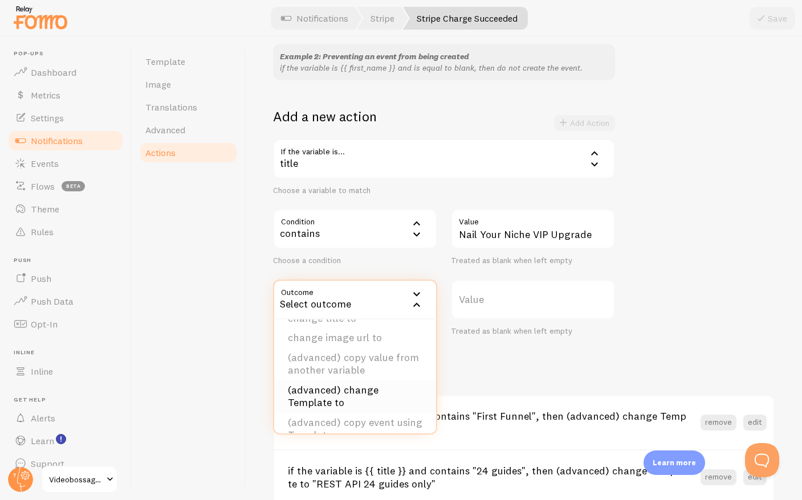
scroll to position [115, 0]
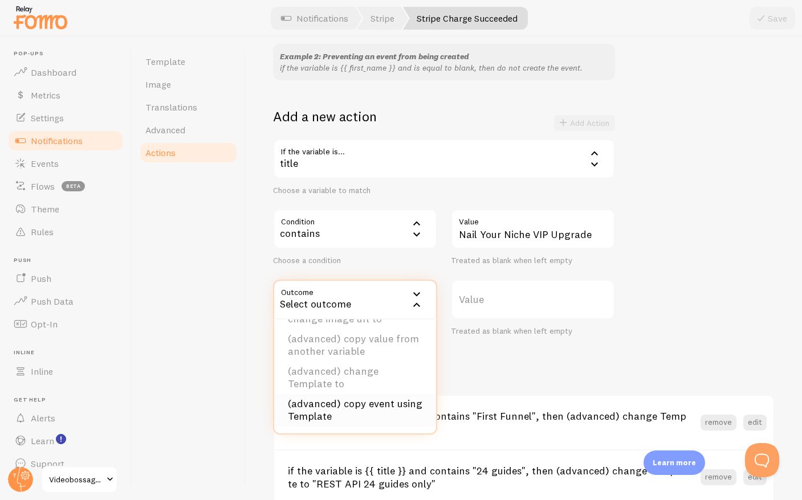
click at [362, 402] on li "(advanced) copy event using Template" at bounding box center [355, 410] width 162 height 32
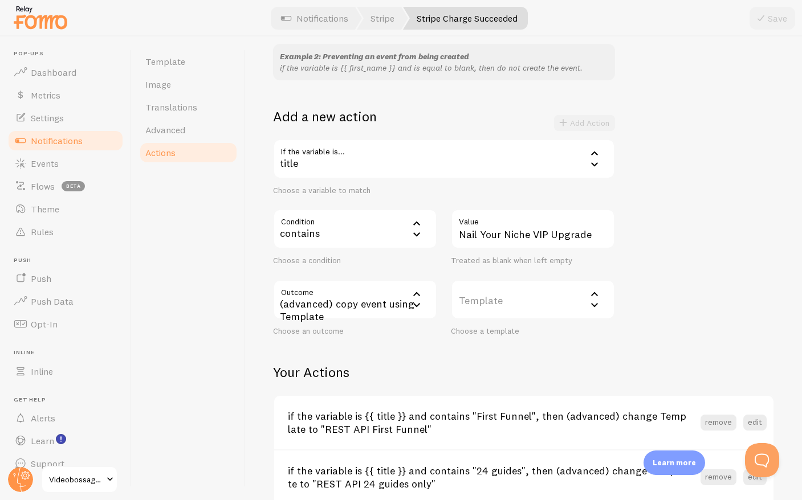
drag, startPoint x: 496, startPoint y: 293, endPoint x: 490, endPoint y: 293, distance: 6.3
click at [496, 293] on label "Template" at bounding box center [533, 300] width 164 height 40
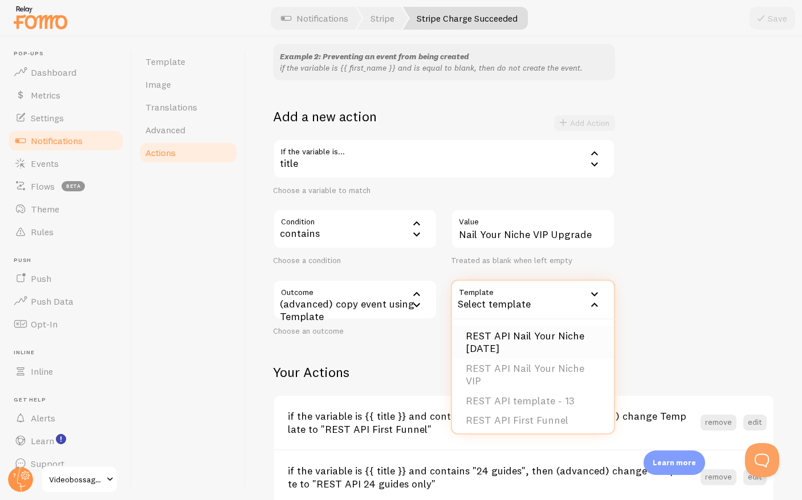
scroll to position [150, 0]
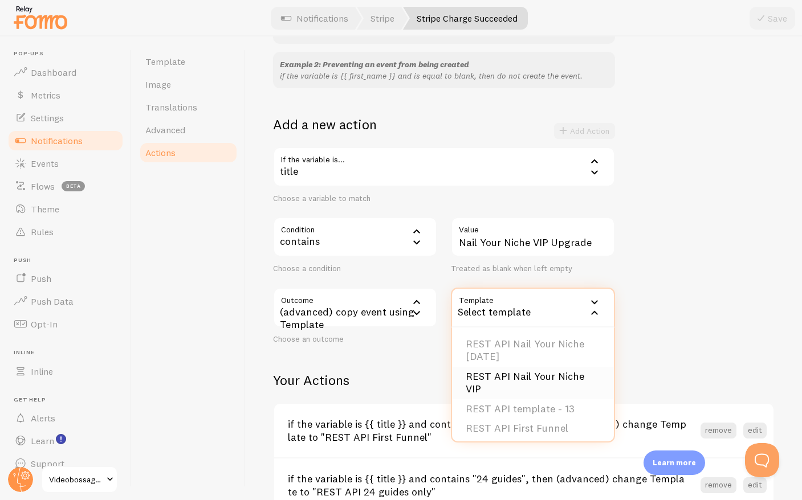
click at [525, 377] on li "REST API Nail Your Niche VIP" at bounding box center [533, 383] width 162 height 32
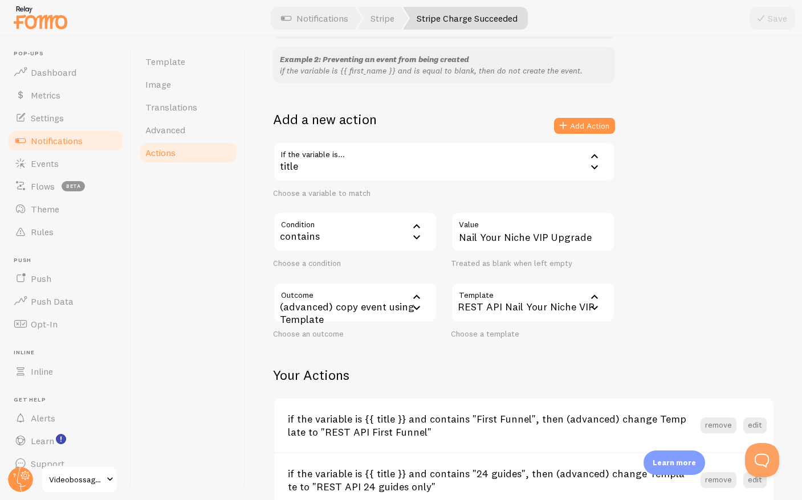
click at [648, 344] on div "Actions You can match any {{ variable }} and replace it with a word, change eve…" at bounding box center [523, 291] width 501 height 764
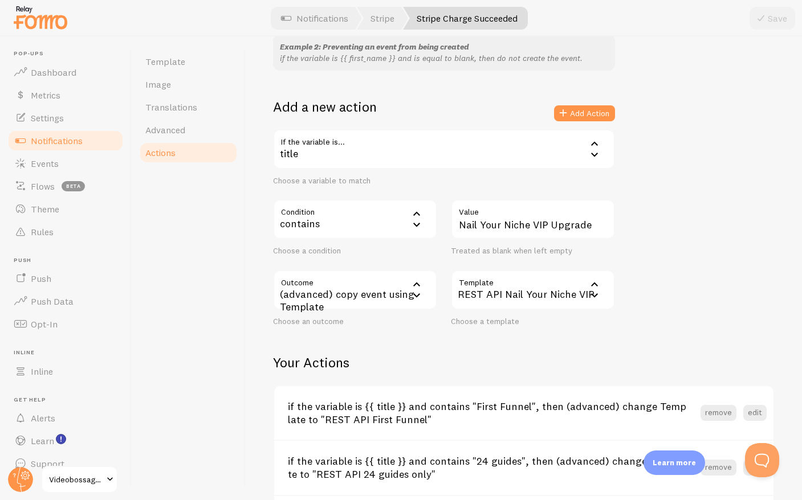
scroll to position [0, 0]
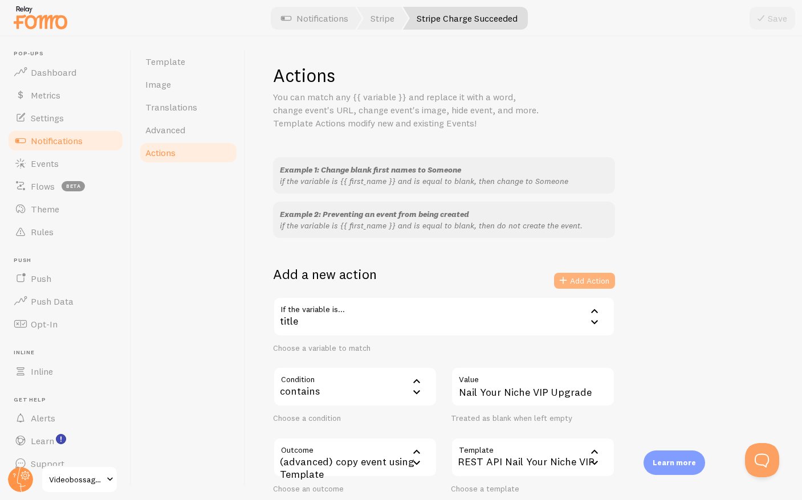
click at [577, 278] on button "Add Action" at bounding box center [584, 281] width 61 height 16
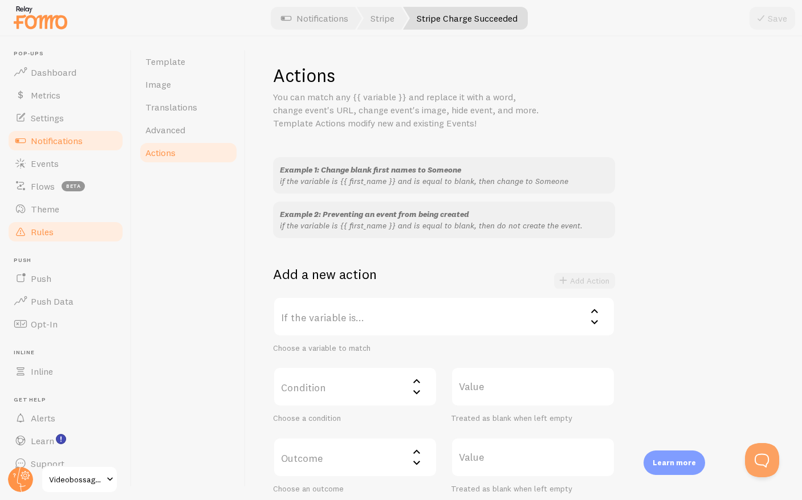
click at [51, 227] on span "Rules" at bounding box center [42, 231] width 23 height 11
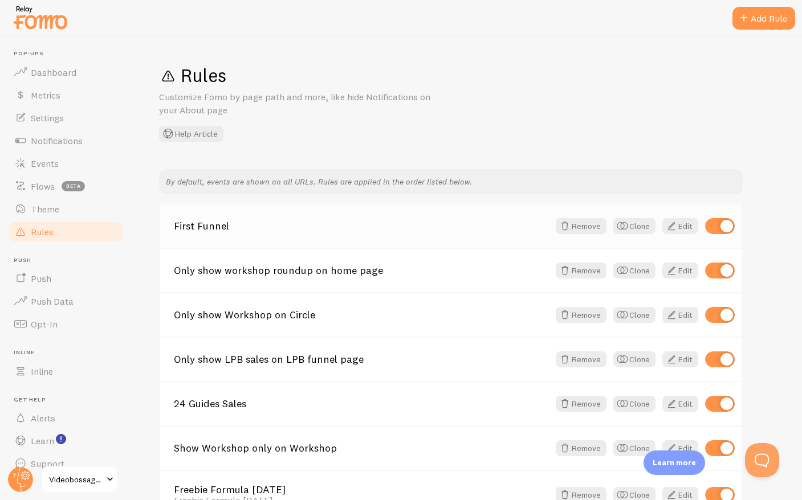
click at [711, 227] on input "checkbox" at bounding box center [720, 226] width 30 height 16
checkbox input "false"
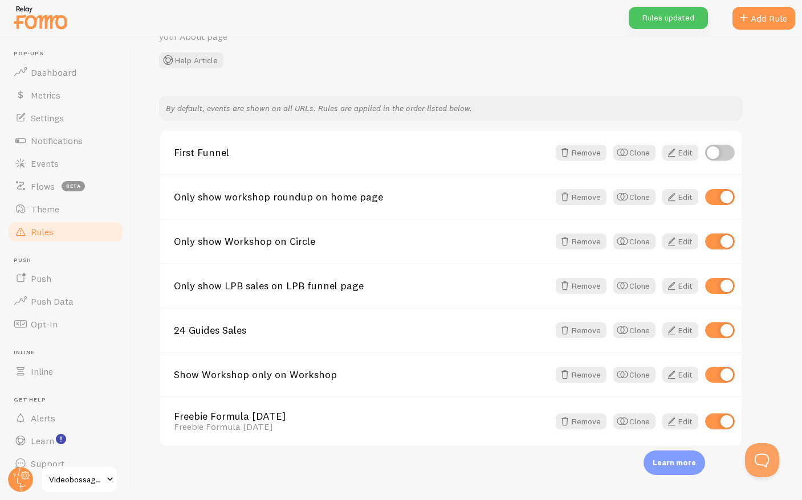
scroll to position [75, 0]
click at [714, 196] on input "checkbox" at bounding box center [720, 196] width 30 height 16
checkbox input "false"
click at [711, 240] on input "checkbox" at bounding box center [720, 241] width 30 height 16
checkbox input "false"
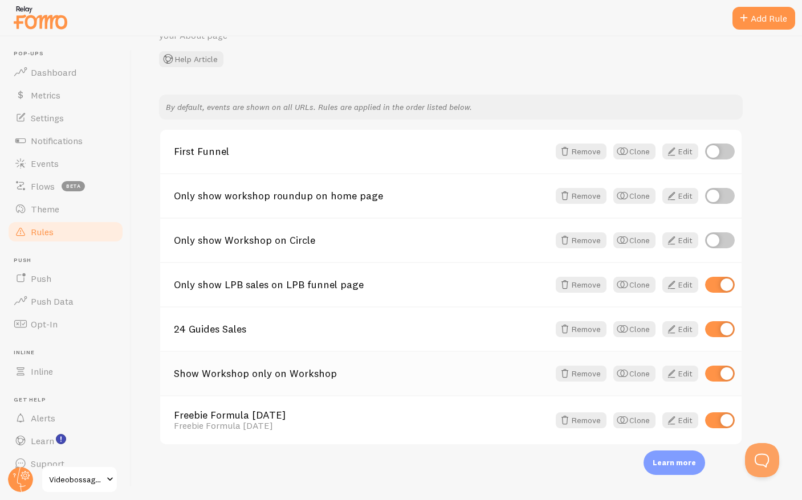
click at [719, 372] on input "checkbox" at bounding box center [720, 374] width 30 height 16
checkbox input "false"
click at [712, 423] on input "checkbox" at bounding box center [720, 421] width 30 height 16
checkbox input "false"
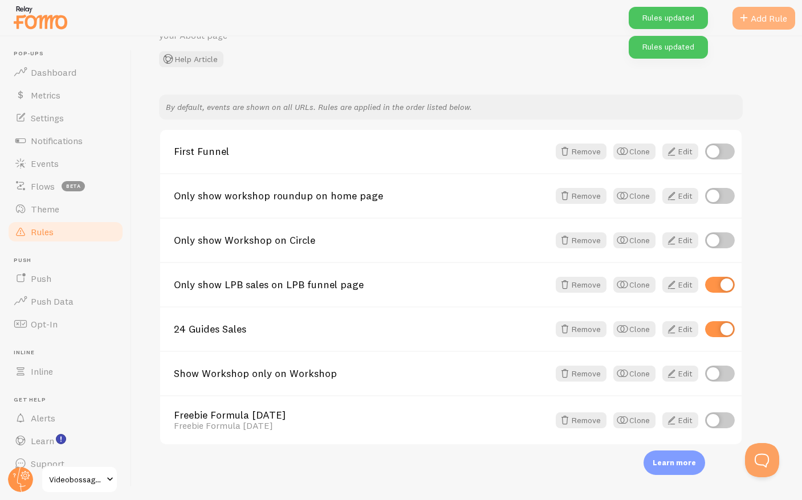
click at [752, 16] on div "Add Rule" at bounding box center [763, 18] width 63 height 23
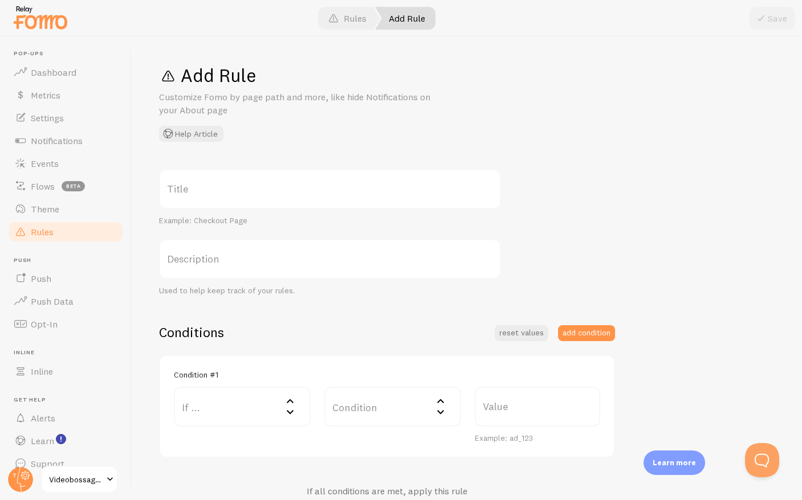
scroll to position [21, 0]
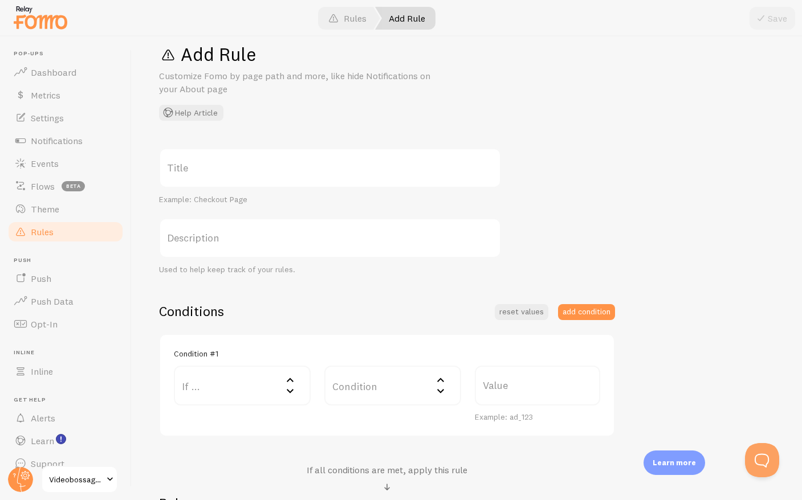
click at [267, 170] on label "Title" at bounding box center [330, 168] width 342 height 40
click at [267, 170] on input "Title" at bounding box center [330, 168] width 342 height 40
paste input "Nail Your Niche VIP Upgrade"
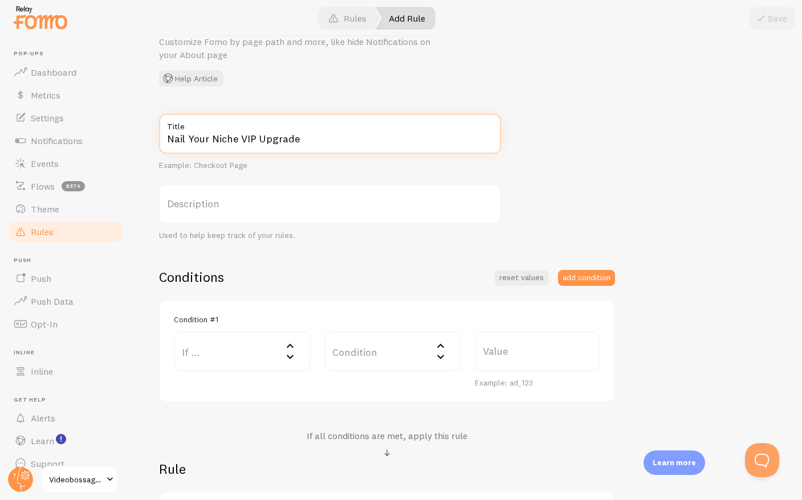
scroll to position [69, 0]
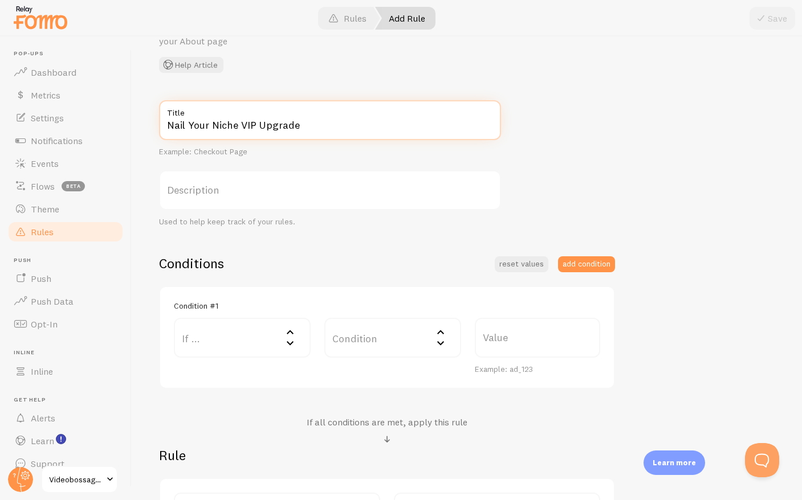
type input "Nail Your Niche VIP Upgrade"
click at [283, 184] on label "Description" at bounding box center [330, 190] width 342 height 40
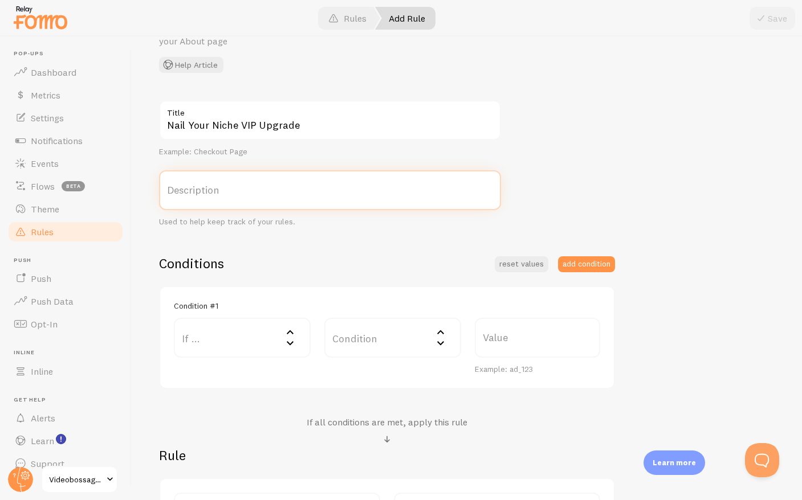
click at [283, 184] on input "Description" at bounding box center [330, 190] width 342 height 40
paste input "Nail Your Niche VIP Upgrade"
type input "Nail Your Niche VIP Upgrade sale made"
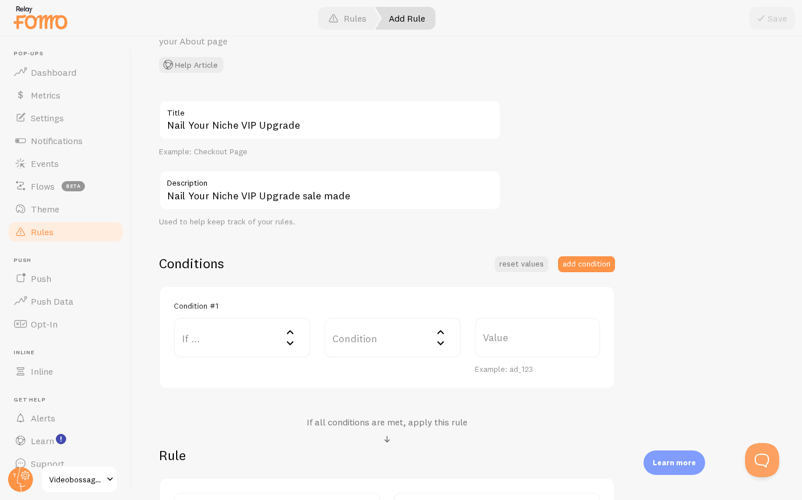
click at [229, 340] on label "If ..." at bounding box center [242, 338] width 137 height 40
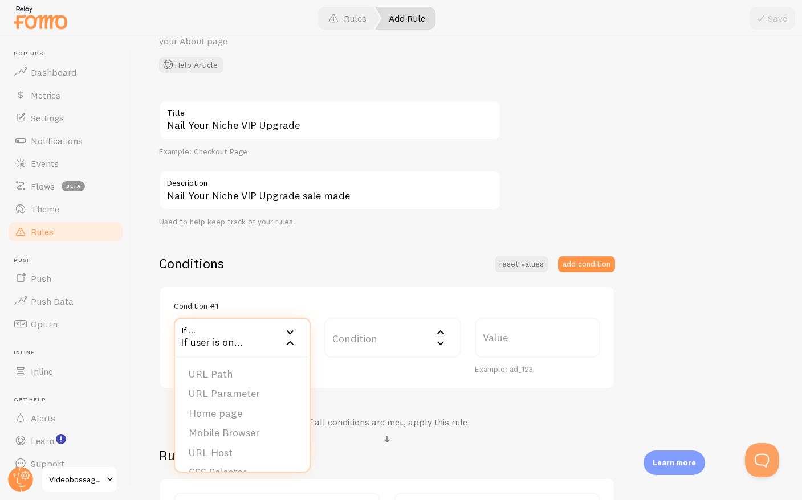
scroll to position [74, 0]
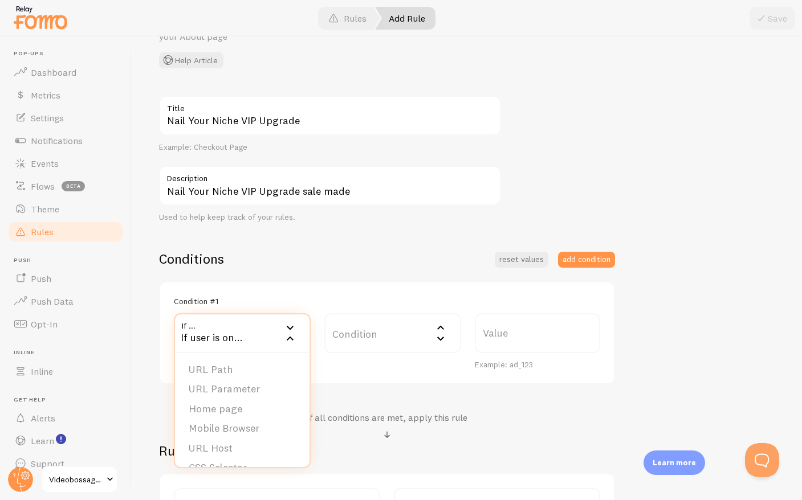
click at [309, 250] on div "Conditions reset values add condition" at bounding box center [387, 259] width 456 height 18
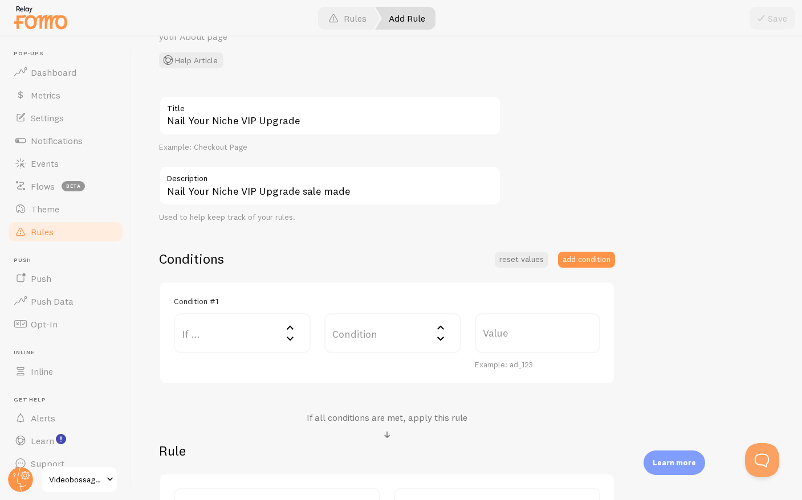
click at [229, 328] on label "If ..." at bounding box center [242, 333] width 137 height 40
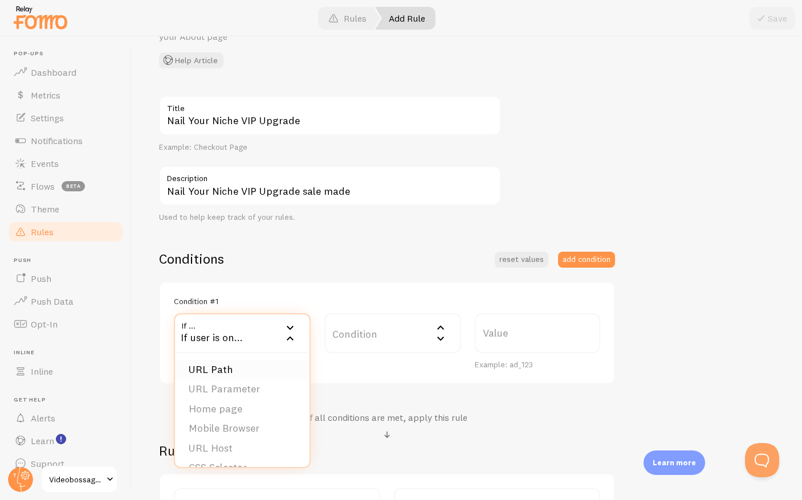
click at [233, 376] on li "URL Path" at bounding box center [242, 370] width 134 height 20
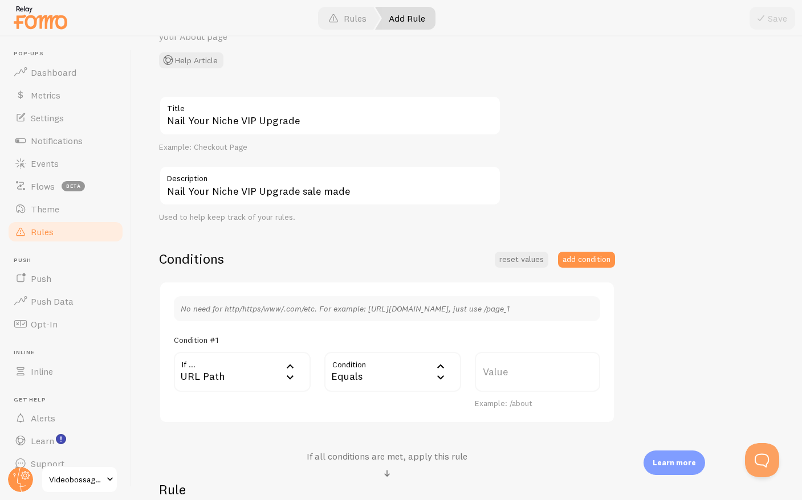
click at [506, 369] on label "Value" at bounding box center [537, 372] width 125 height 40
click at [506, 369] on input "Value" at bounding box center [537, 372] width 125 height 40
paste input "[URL][DOMAIN_NAME]"
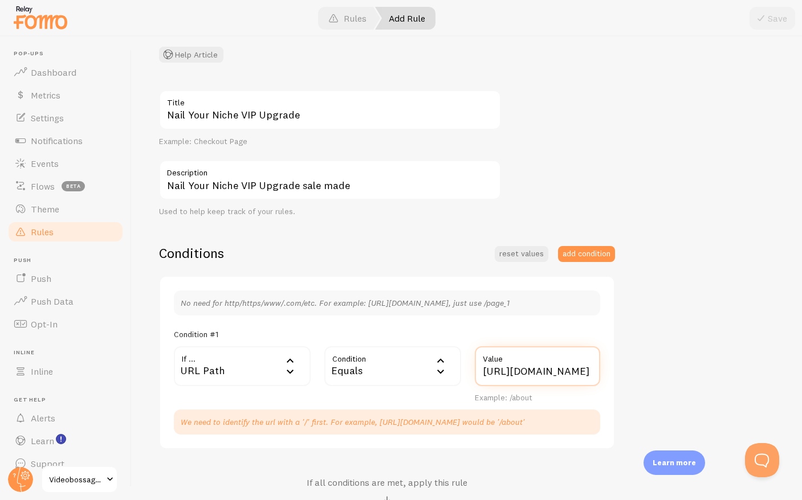
scroll to position [91, 0]
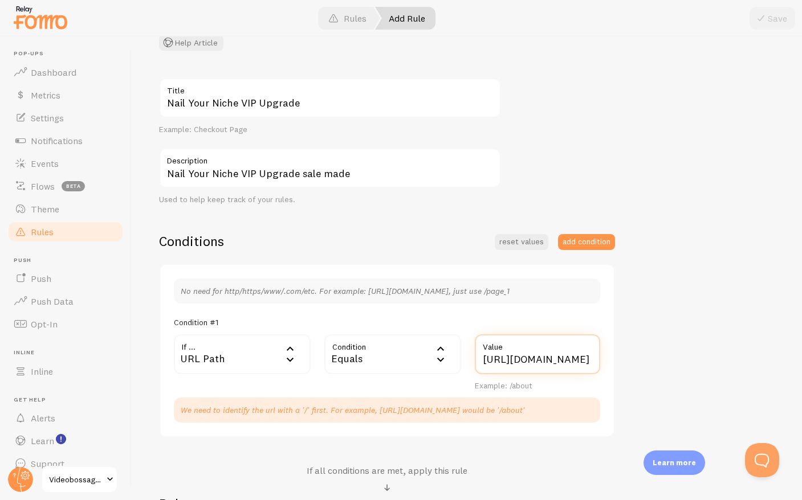
type input "[URL][DOMAIN_NAME]"
click at [666, 190] on div "Nail Your Niche VIP Upgrade Title Example: Checkout Page Nail Your Niche VIP Up…" at bounding box center [466, 337] width 615 height 518
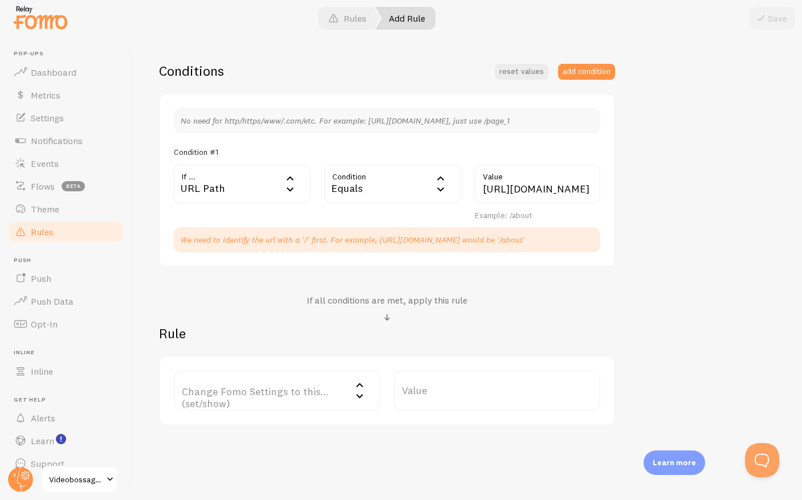
scroll to position [287, 0]
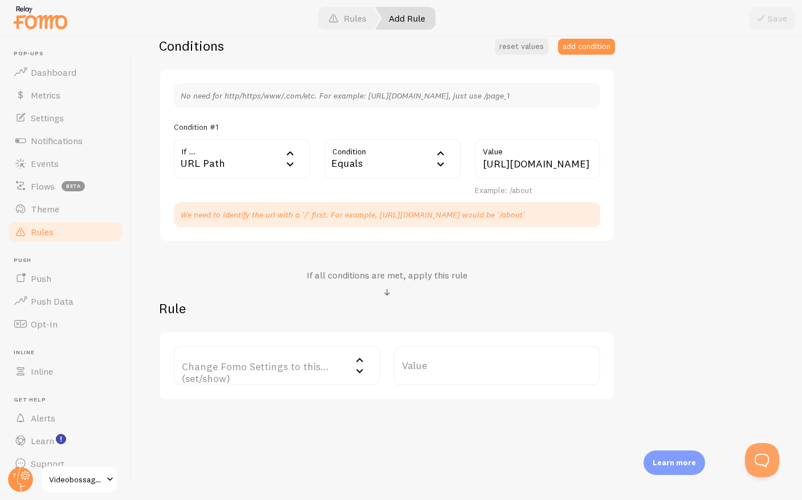
click at [300, 367] on label "Change Fomo Settings to this... (set/show)" at bounding box center [277, 366] width 206 height 40
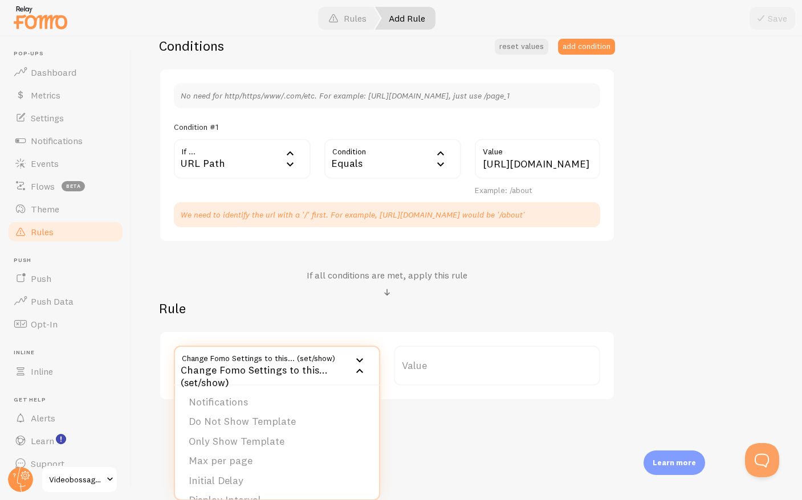
click at [275, 443] on li "Only Show Template" at bounding box center [277, 442] width 204 height 20
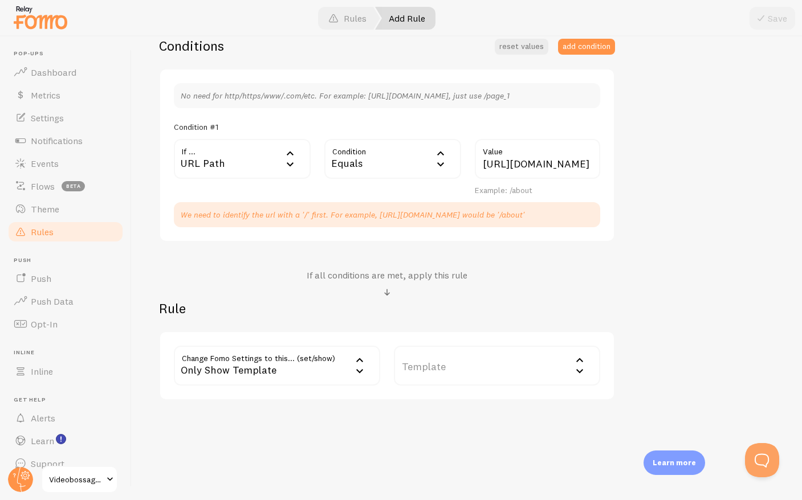
click at [470, 359] on label "Template" at bounding box center [497, 366] width 206 height 40
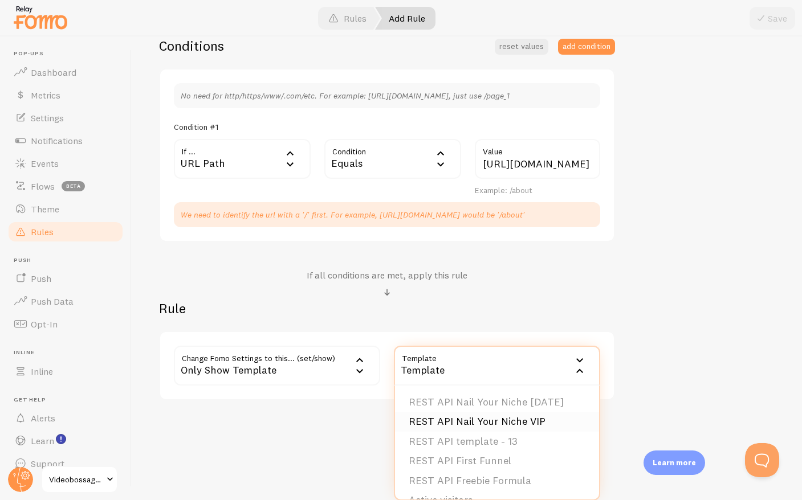
click at [471, 425] on li "REST API Nail Your Niche VIP" at bounding box center [497, 422] width 204 height 20
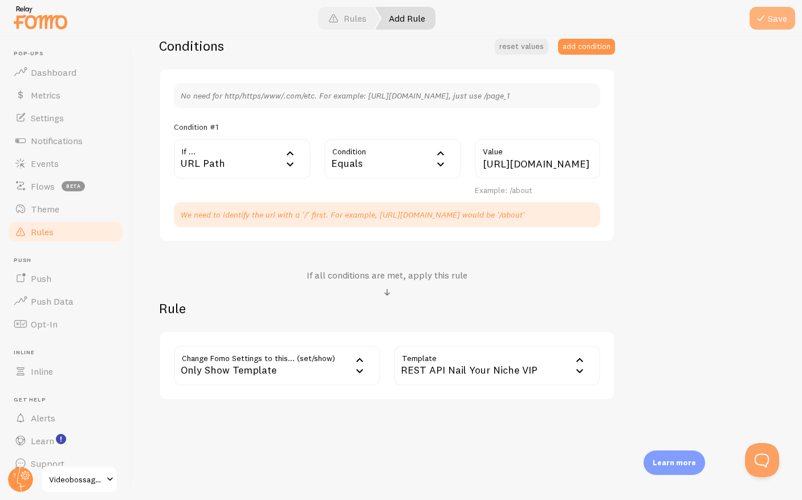
click at [774, 12] on button "Save" at bounding box center [772, 18] width 46 height 23
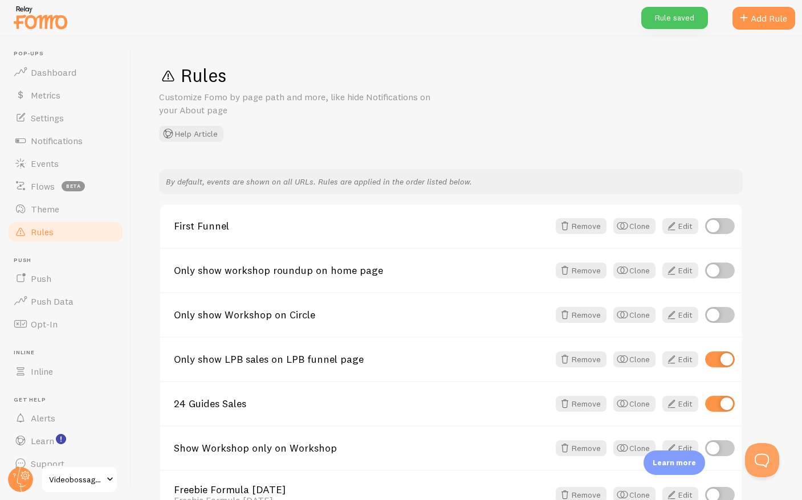
scroll to position [124, 0]
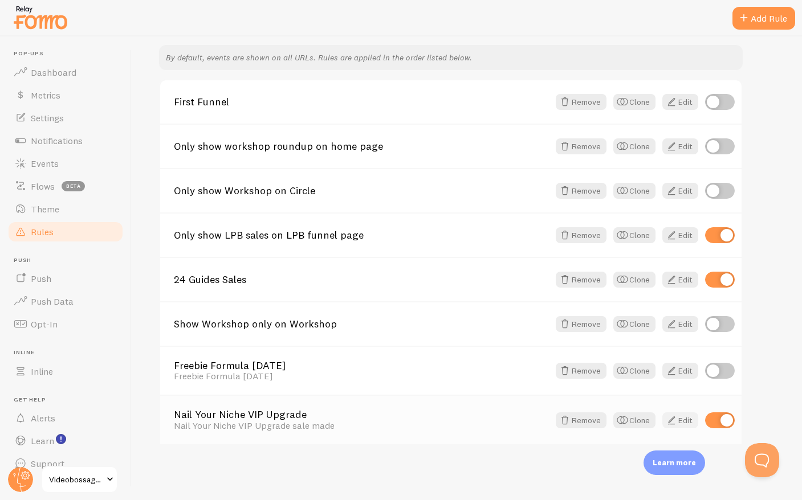
click at [683, 422] on link "Edit" at bounding box center [680, 421] width 36 height 16
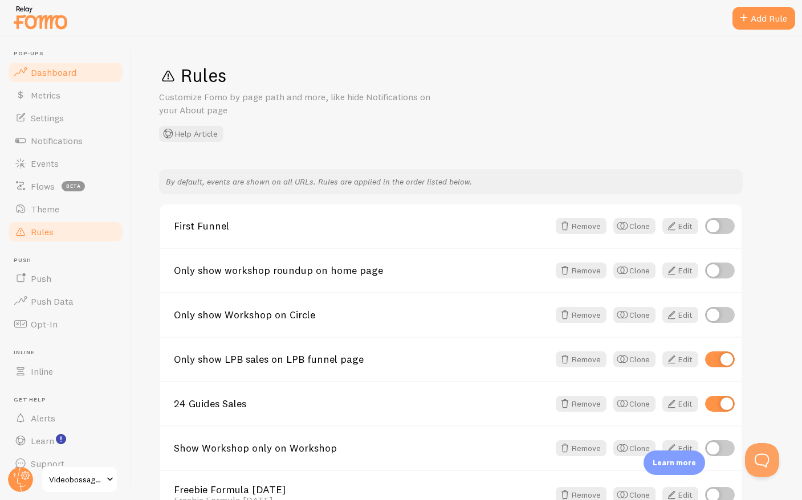
click at [69, 68] on span "Dashboard" at bounding box center [54, 72] width 46 height 11
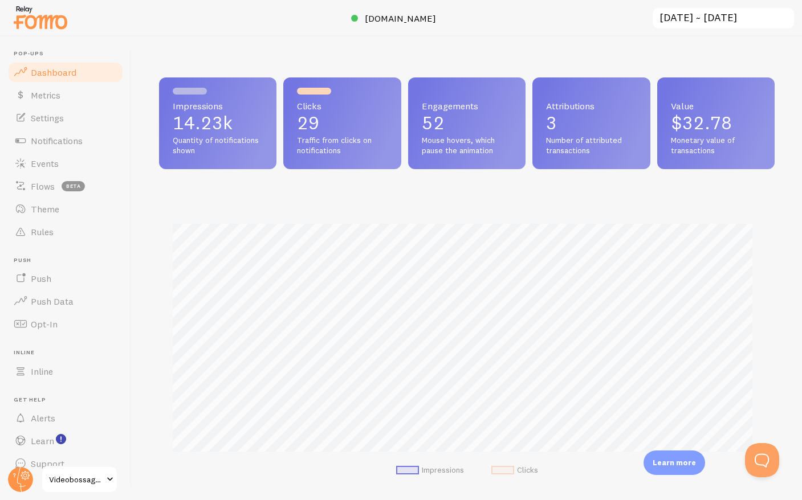
scroll to position [299, 607]
click at [74, 117] on link "Settings" at bounding box center [65, 118] width 117 height 23
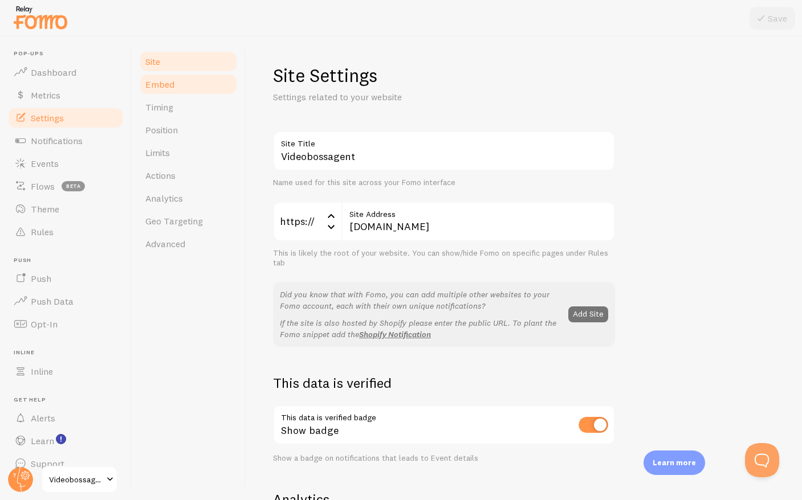
click at [168, 84] on span "Embed" at bounding box center [159, 84] width 29 height 11
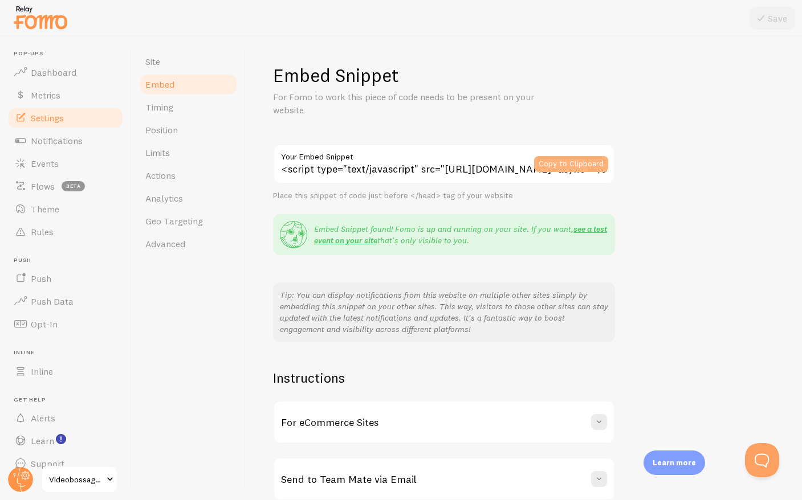
click at [573, 163] on button "Copy to Clipboard" at bounding box center [571, 164] width 74 height 16
click at [59, 135] on span "Notifications" at bounding box center [57, 140] width 52 height 11
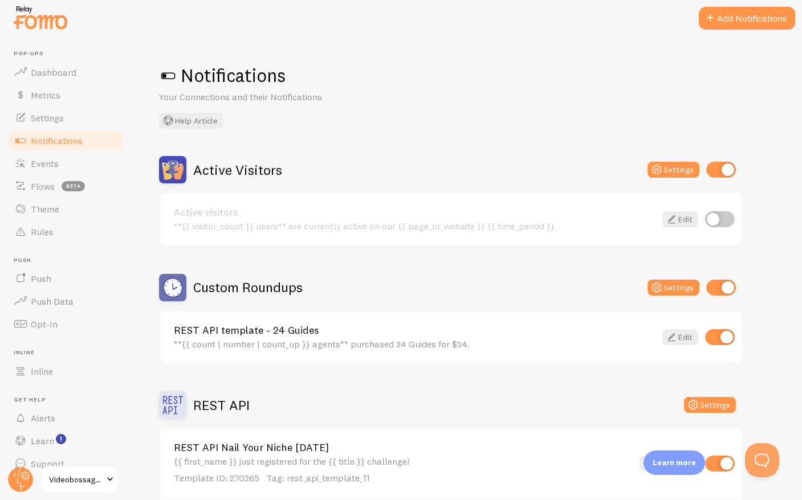
click at [68, 141] on span "Notifications" at bounding box center [57, 140] width 52 height 11
click at [758, 19] on button "Add Notifications" at bounding box center [747, 18] width 96 height 23
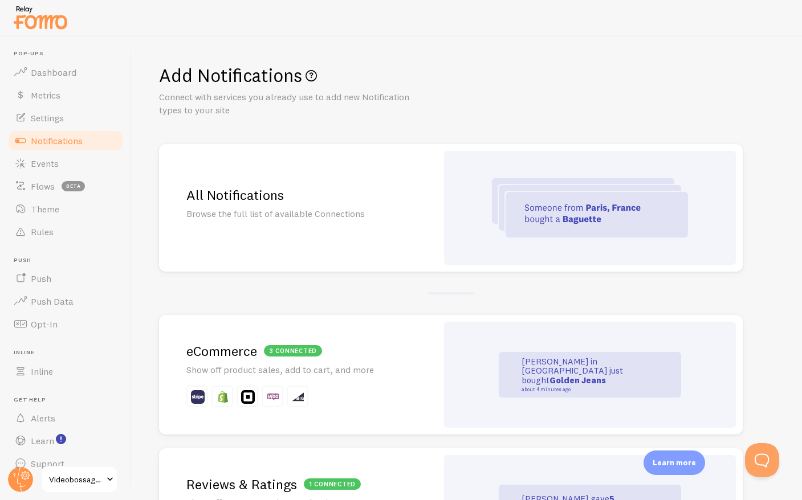
click at [272, 199] on h2 "All Notifications" at bounding box center [297, 195] width 223 height 18
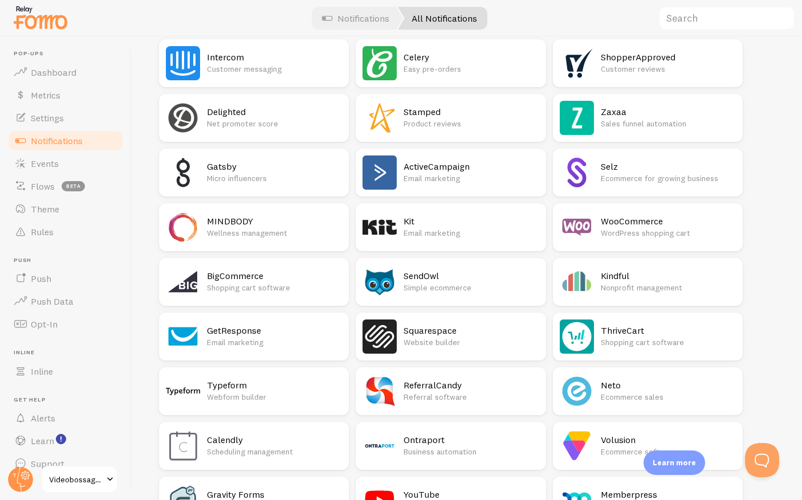
scroll to position [830, 0]
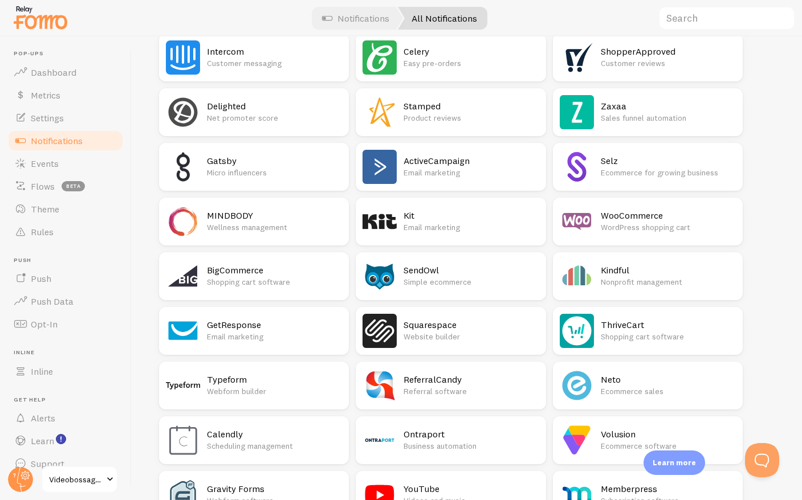
click at [452, 164] on h2 "ActiveCampaign" at bounding box center [470, 161] width 135 height 12
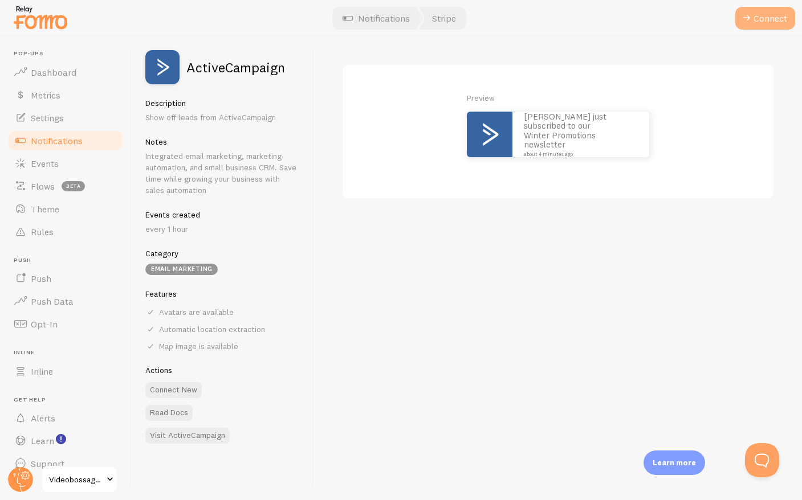
click at [768, 18] on button "Connect" at bounding box center [765, 18] width 60 height 23
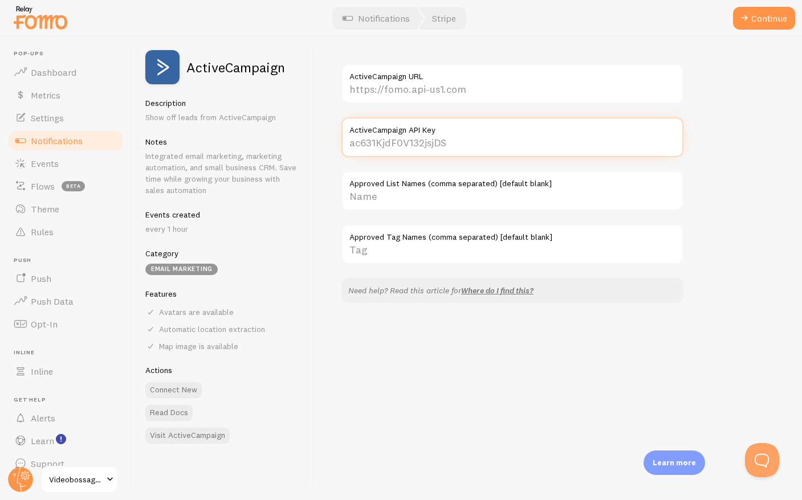
click at [494, 138] on input "ActiveCampaign API Key" at bounding box center [512, 137] width 342 height 40
paste input "[URL][DOMAIN_NAME]"
paste input "4f622994fd658153bbd2a963b88e90e1f391e886f459495ec9442b3d2e415792163f1b85"
type input "4f622994fd658153bbd2a963b88e90e1f391e886f459495ec9442b3d2e415792163f1b85"
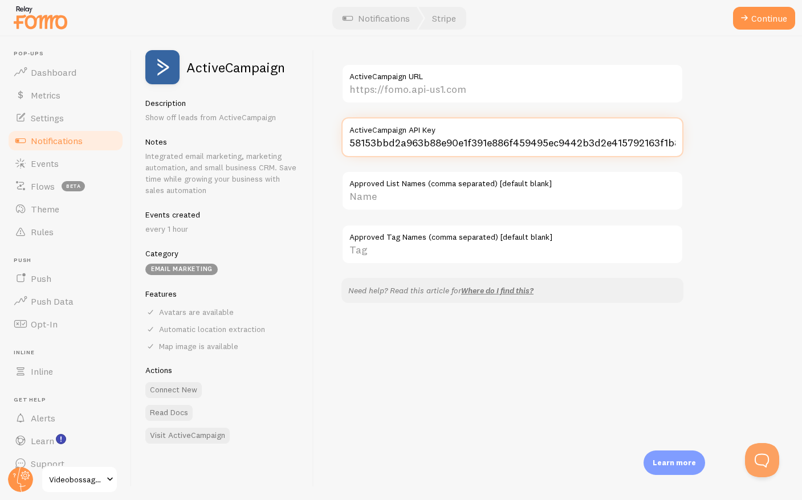
scroll to position [0, 0]
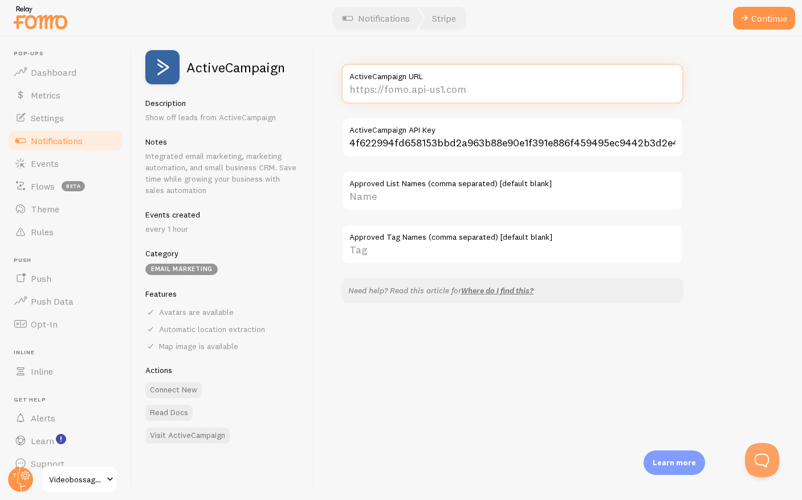
click at [466, 88] on input "ActiveCampaign URL" at bounding box center [512, 84] width 342 height 40
paste input "[URL][DOMAIN_NAME]"
type input "[URL][DOMAIN_NAME]"
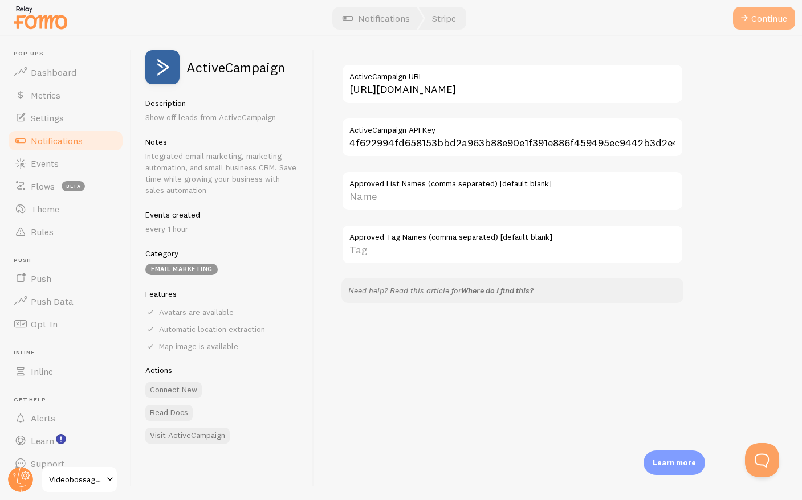
click at [766, 18] on button "Continue" at bounding box center [764, 18] width 62 height 23
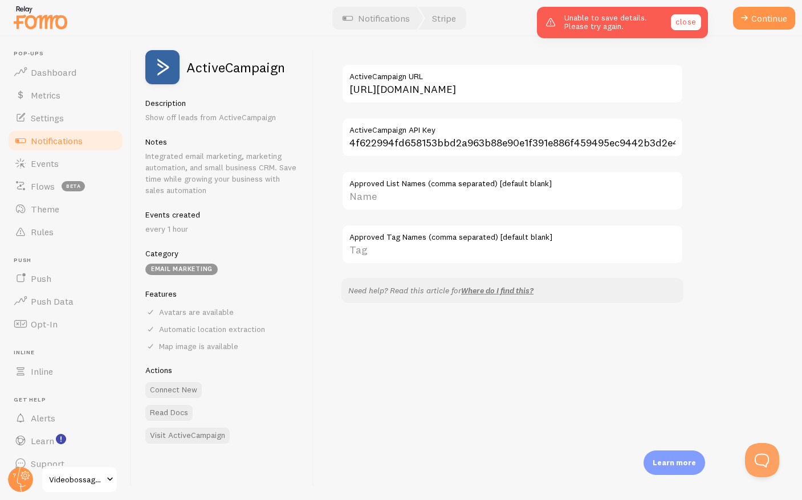
click at [687, 22] on link "close" at bounding box center [686, 22] width 30 height 16
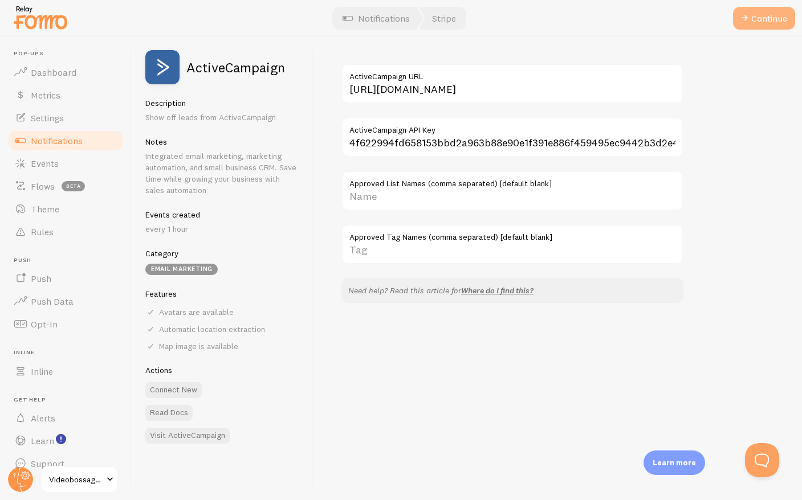
click at [756, 17] on button "Continue" at bounding box center [764, 18] width 62 height 23
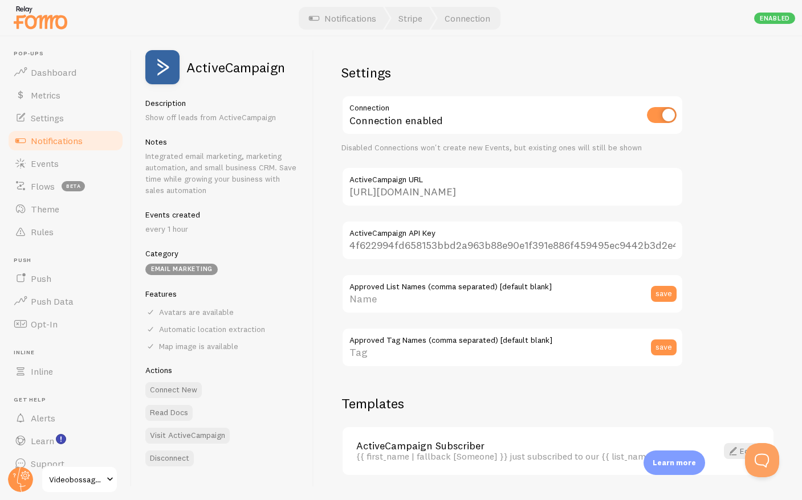
drag, startPoint x: 371, startPoint y: 15, endPoint x: 353, endPoint y: 14, distance: 17.7
click at [370, 15] on link "Notifications" at bounding box center [342, 18] width 95 height 23
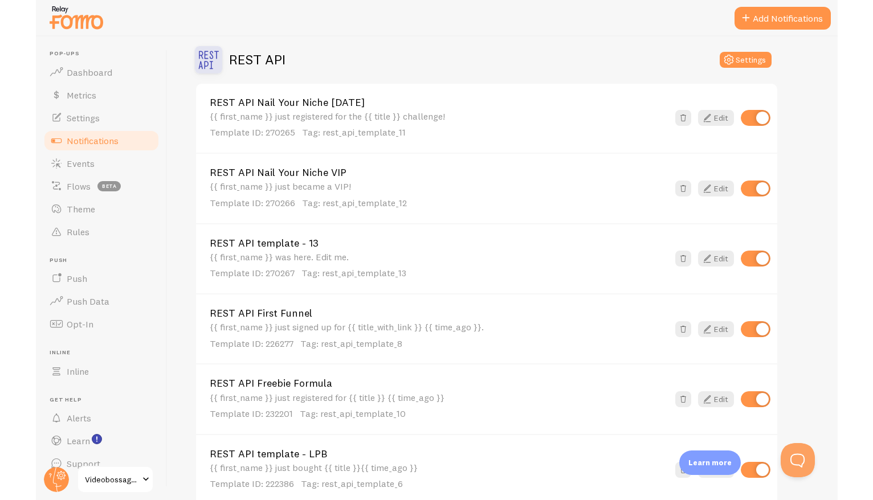
scroll to position [469, 0]
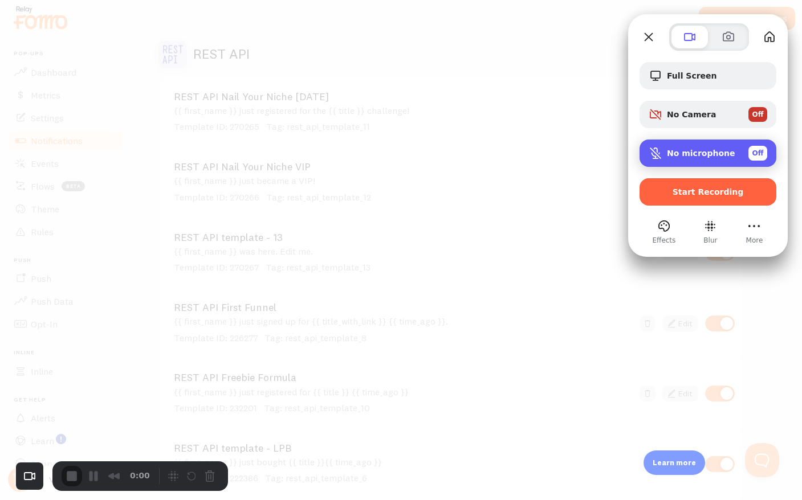
click at [693, 145] on div "No microphone Off" at bounding box center [707, 153] width 137 height 27
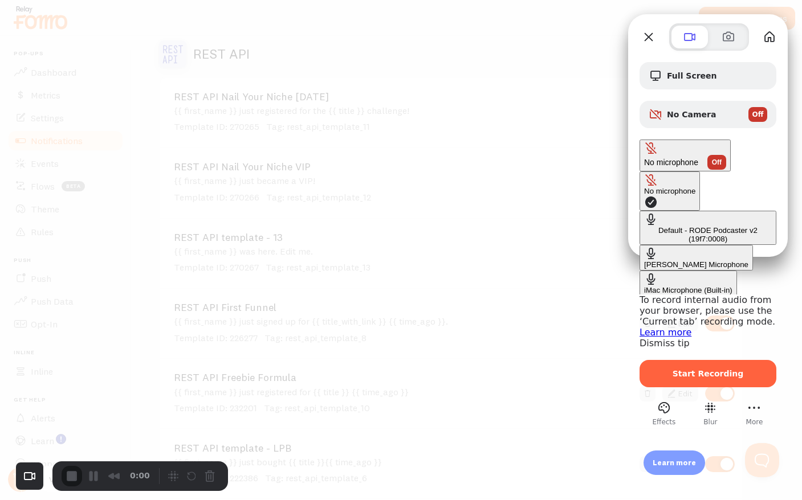
click at [644, 226] on div "Default - RODE Podcaster v2 (19f7:0008)" at bounding box center [708, 234] width 128 height 17
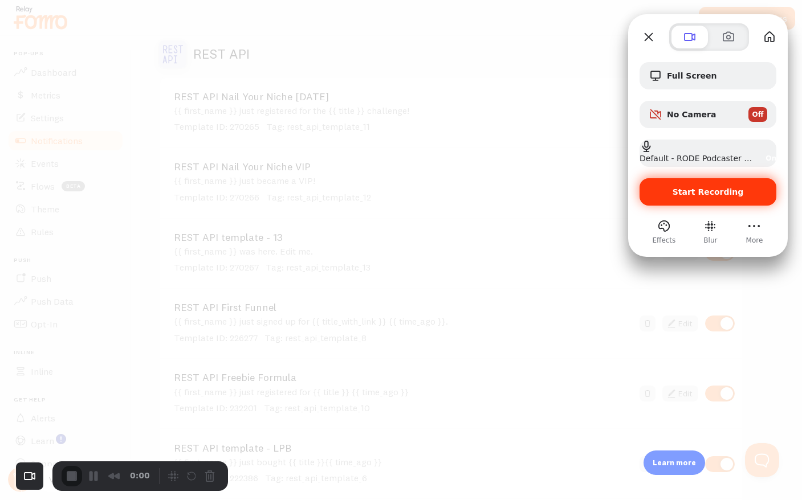
click at [684, 193] on span "Start Recording" at bounding box center [707, 191] width 71 height 9
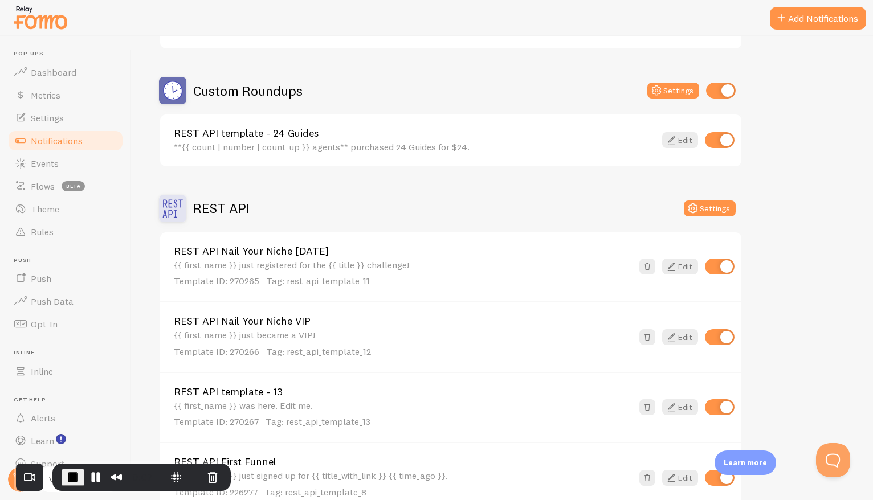
scroll to position [304, 0]
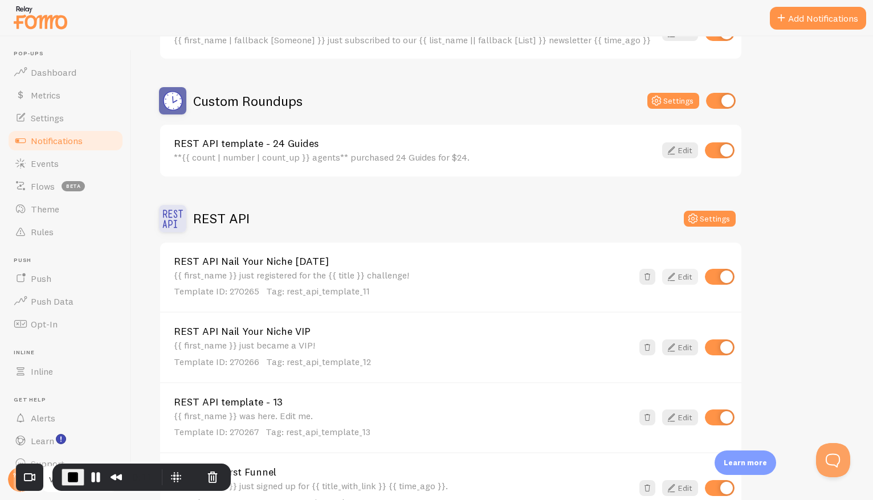
click at [680, 276] on link "Edit" at bounding box center [680, 277] width 36 height 16
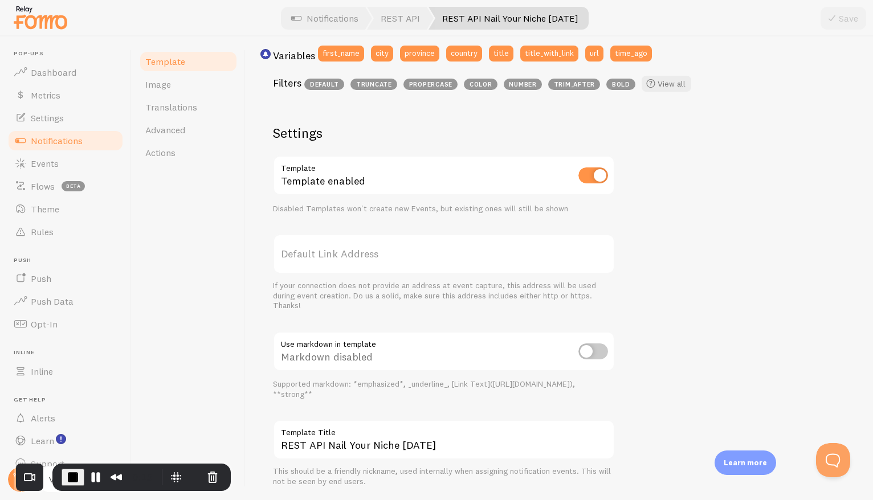
scroll to position [351, 0]
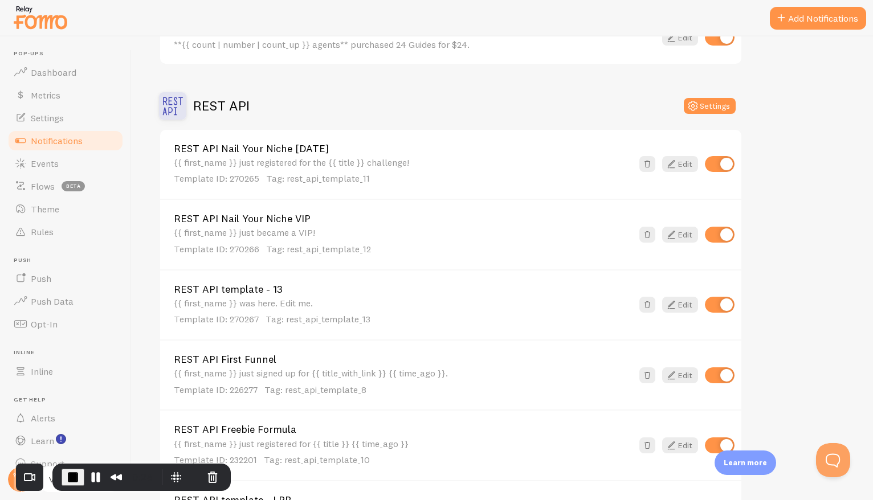
scroll to position [418, 0]
click at [682, 232] on link "Edit" at bounding box center [680, 234] width 36 height 16
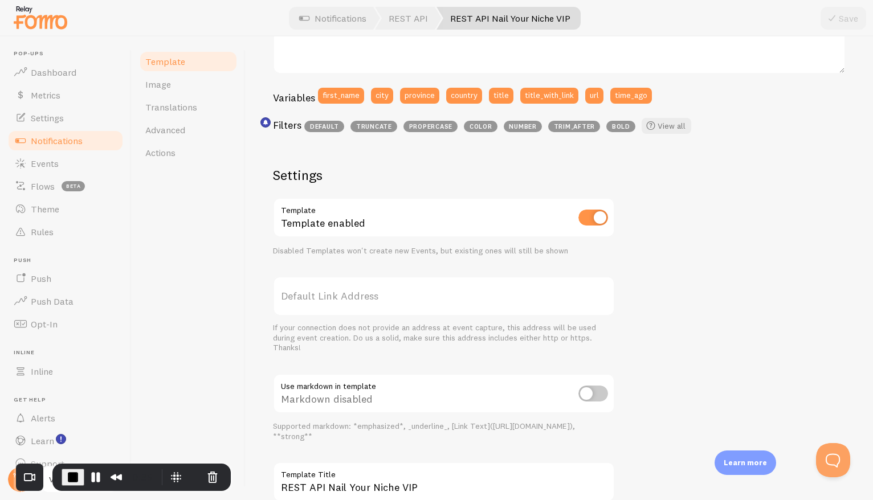
scroll to position [278, 0]
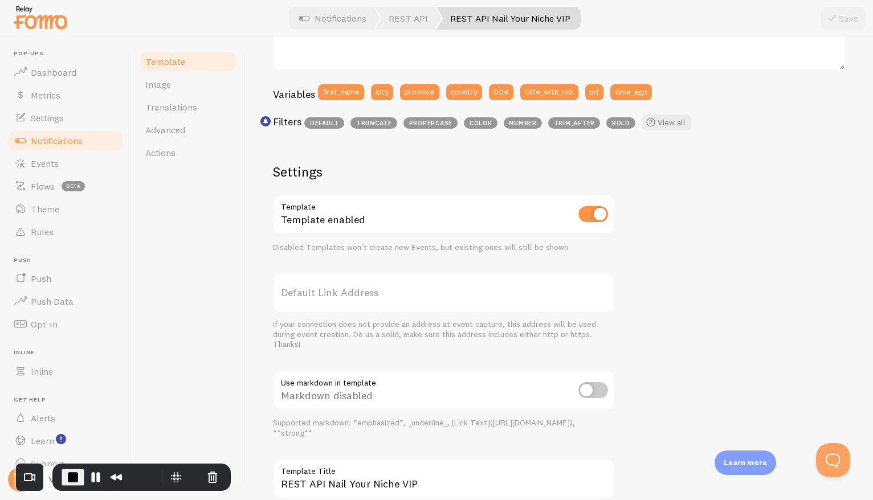
click at [73, 137] on span "Notifications" at bounding box center [57, 140] width 52 height 11
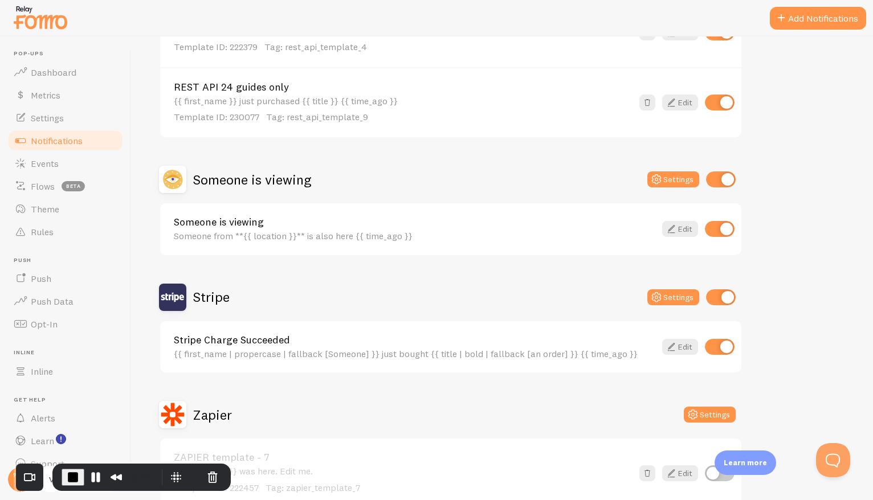
scroll to position [1035, 0]
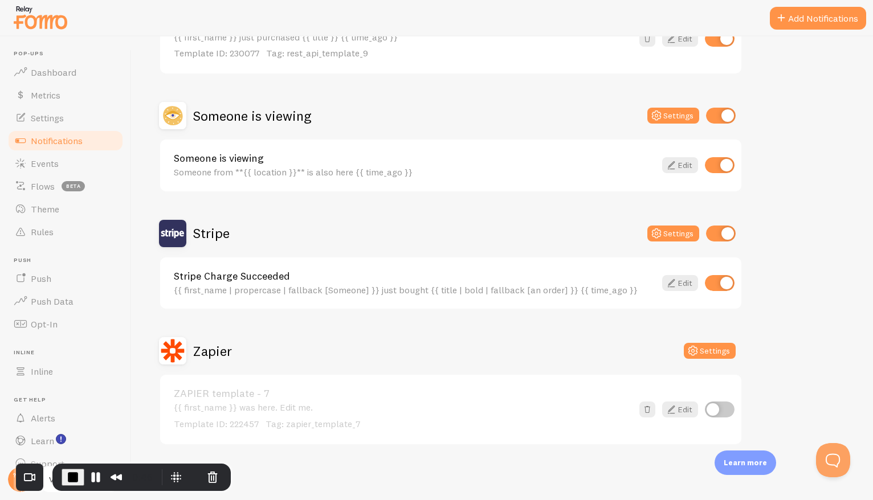
click at [608, 296] on div "Stripe Charge Succeeded {{ first_name | propercase | fallback [Someone] }} just…" at bounding box center [450, 284] width 581 height 52
click at [682, 284] on link "Edit" at bounding box center [680, 283] width 36 height 16
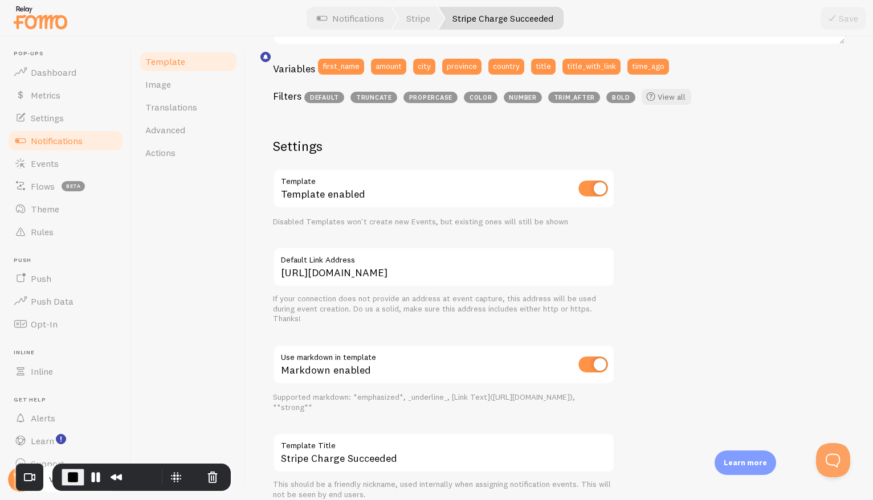
scroll to position [351, 0]
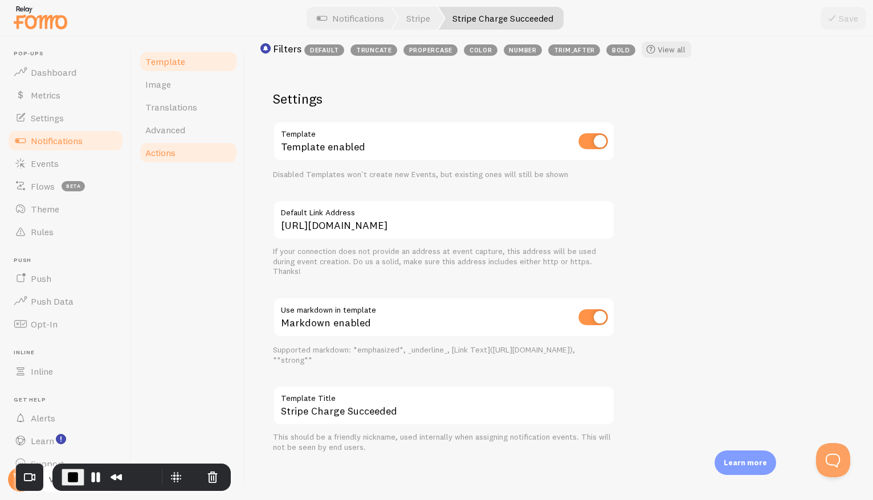
click at [168, 153] on span "Actions" at bounding box center [160, 152] width 30 height 11
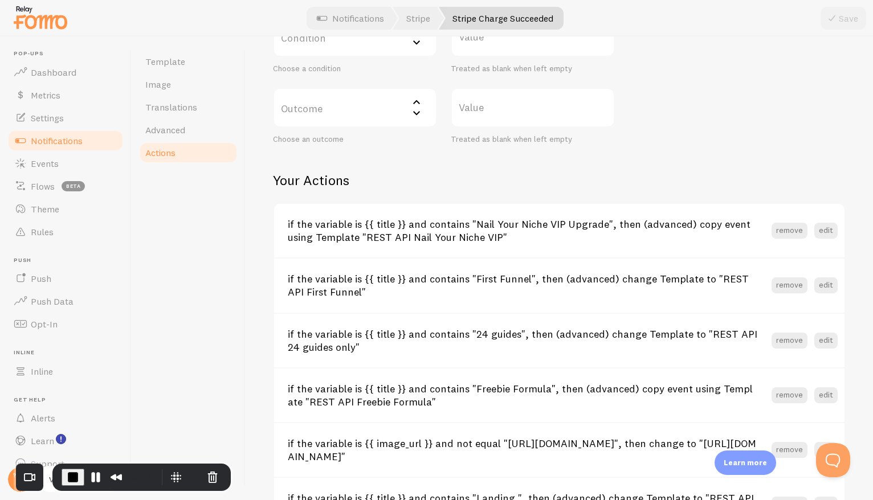
scroll to position [437, 0]
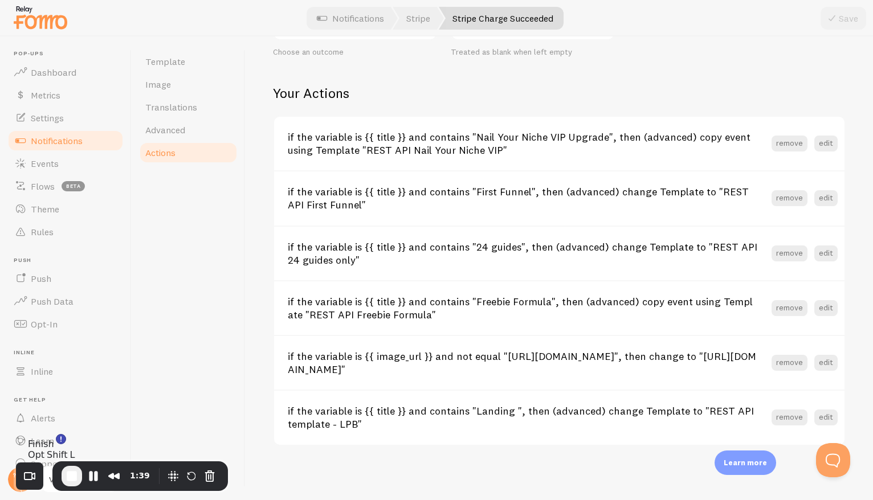
click at [71, 481] on span "End Recording" at bounding box center [72, 477] width 14 height 14
